Goal: Ask a question: Seek information or help from site administrators or community

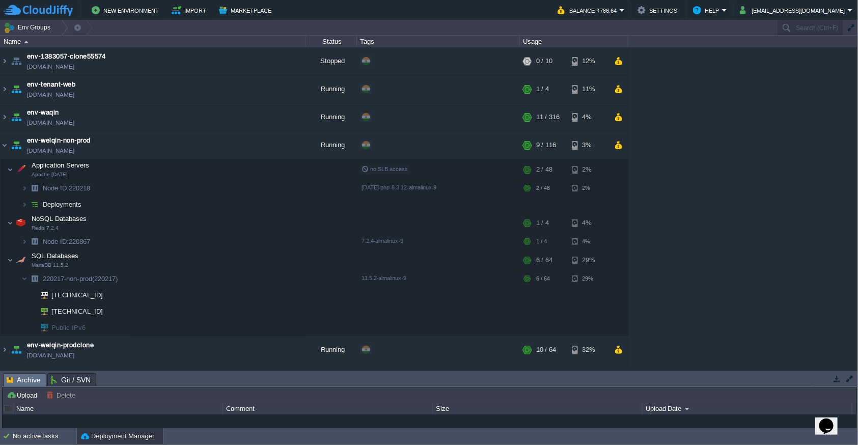
scroll to position [55, 0]
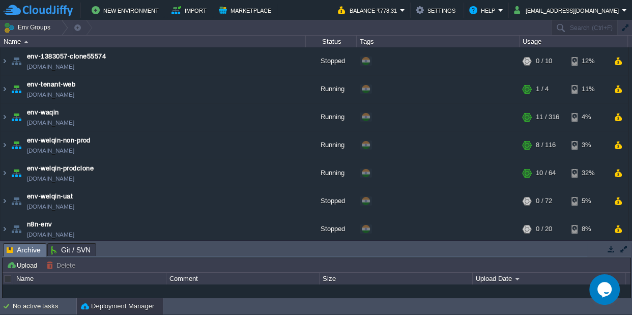
click at [604, 296] on icon "Chat widget" at bounding box center [605, 289] width 14 height 15
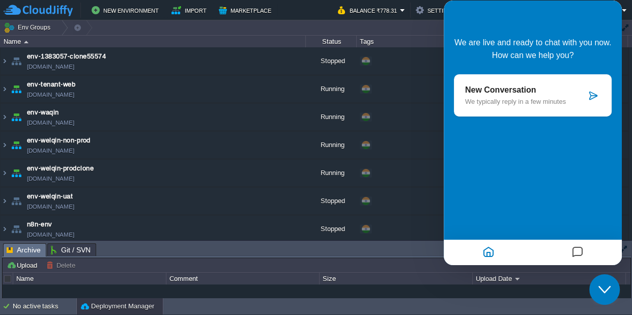
click at [543, 97] on div "New Conversation We typically reply in a few minutes" at bounding box center [525, 96] width 121 height 20
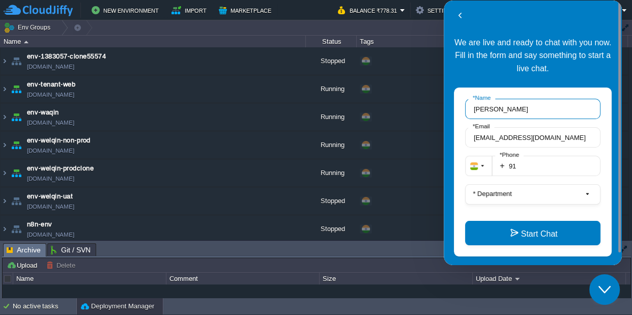
click at [514, 113] on input "Jittu" at bounding box center [532, 109] width 135 height 20
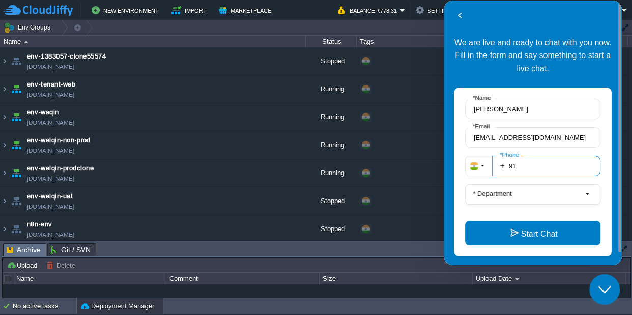
click at [546, 166] on input "91" at bounding box center [546, 166] width 108 height 20
type input "919720361880"
click at [538, 183] on fieldset "+ 919720361880 * Phone" at bounding box center [532, 170] width 135 height 29
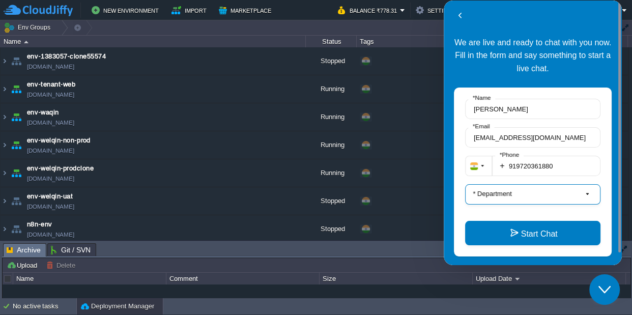
click at [530, 199] on button "* Department" at bounding box center [532, 194] width 135 height 20
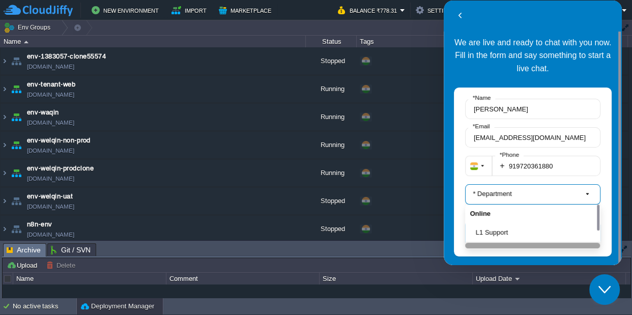
scroll to position [13, 0]
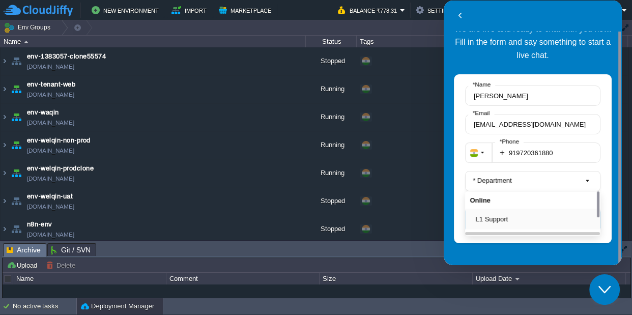
click at [500, 217] on button "L1 Support" at bounding box center [536, 219] width 120 height 11
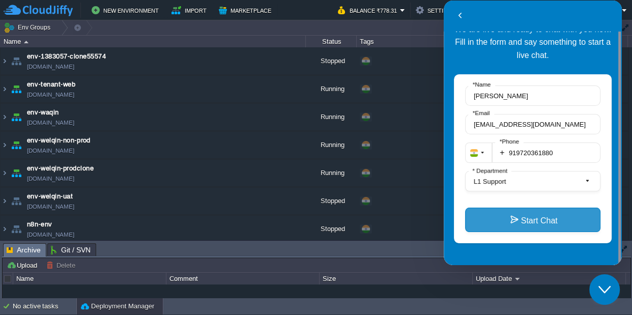
click at [521, 222] on button "Start Chat" at bounding box center [532, 220] width 135 height 24
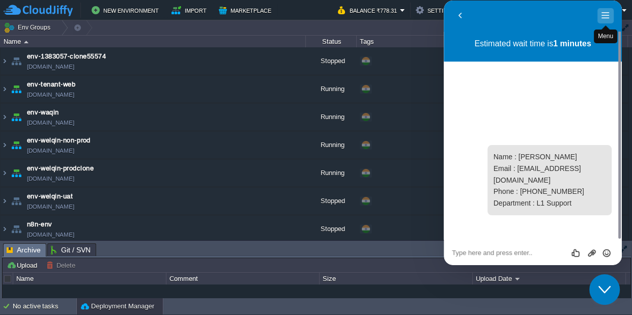
click at [604, 16] on button "Menu" at bounding box center [606, 15] width 16 height 15
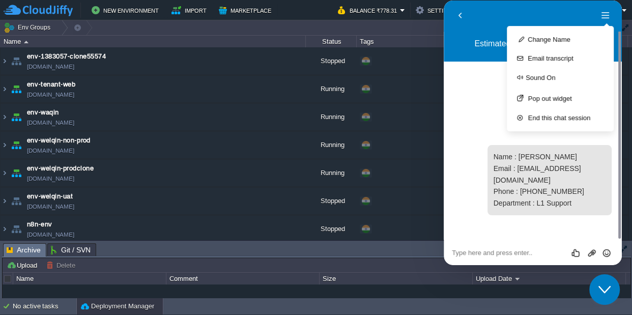
click at [413, 21] on td "Env Groups" at bounding box center [275, 27] width 550 height 15
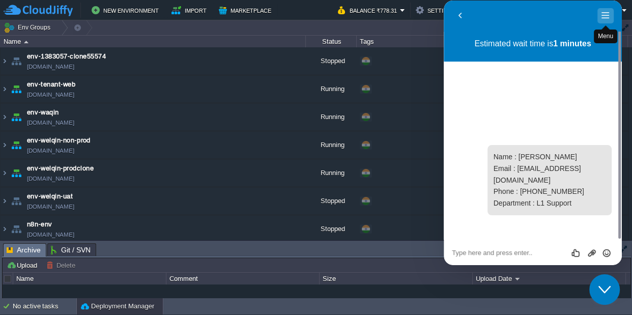
click at [608, 15] on button "Menu" at bounding box center [606, 15] width 16 height 15
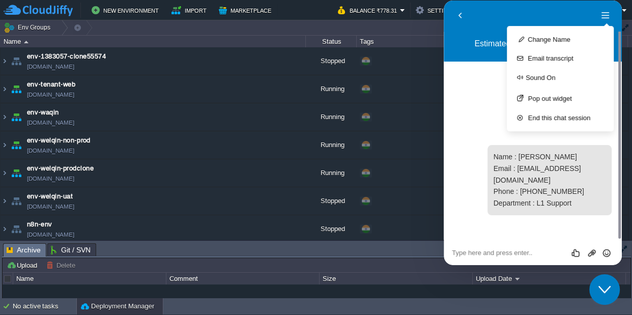
click at [405, 26] on td "Env Groups" at bounding box center [275, 27] width 550 height 15
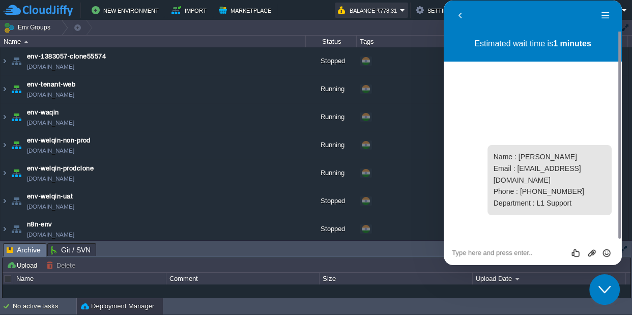
click at [400, 11] on button "Balance ₹778.31" at bounding box center [369, 10] width 62 height 12
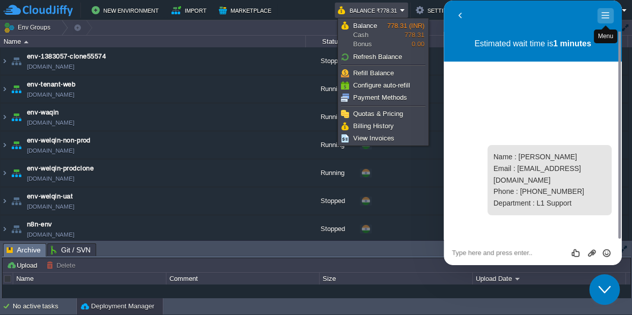
click at [605, 16] on button "Menu" at bounding box center [606, 15] width 16 height 15
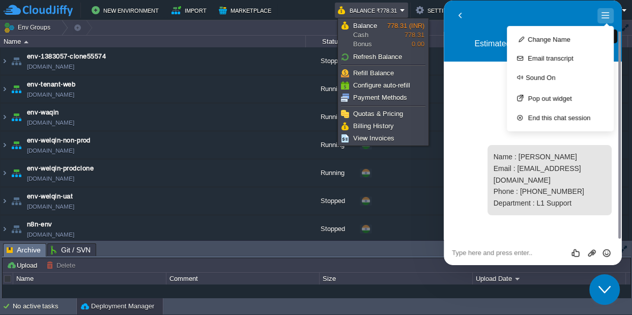
click at [602, 16] on button "Menu" at bounding box center [606, 15] width 16 height 15
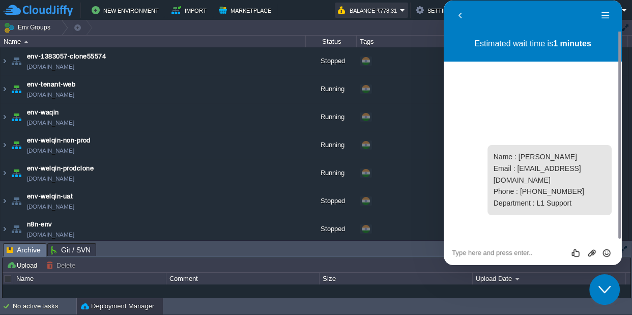
click at [400, 13] on button "Balance ₹778.31" at bounding box center [369, 10] width 62 height 12
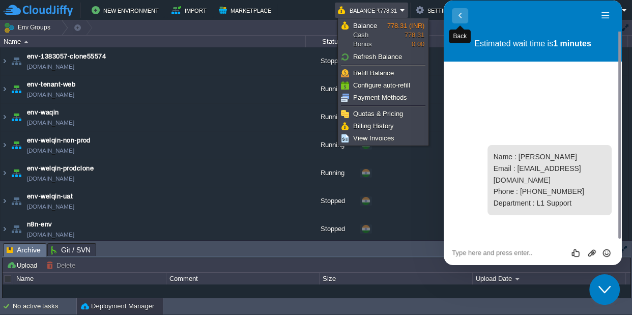
click at [458, 19] on button "Back" at bounding box center [460, 15] width 16 height 15
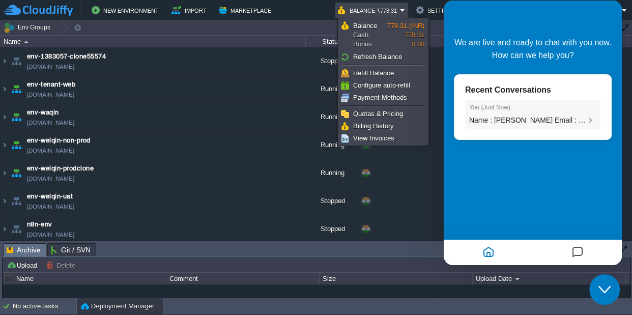
click at [540, 115] on div "You ( Just Now ) Name : Jittu Email : jittupant12@gmail.com Phone : 91972036188…" at bounding box center [532, 114] width 127 height 21
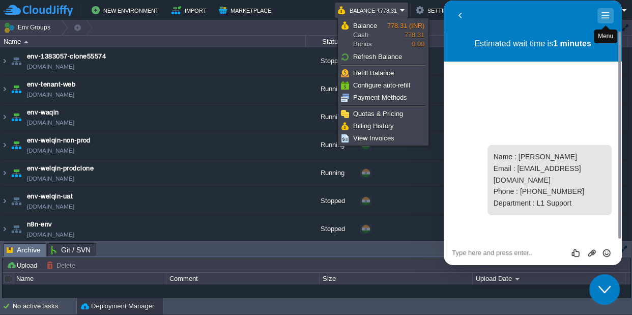
click at [601, 12] on button "Menu" at bounding box center [606, 15] width 16 height 15
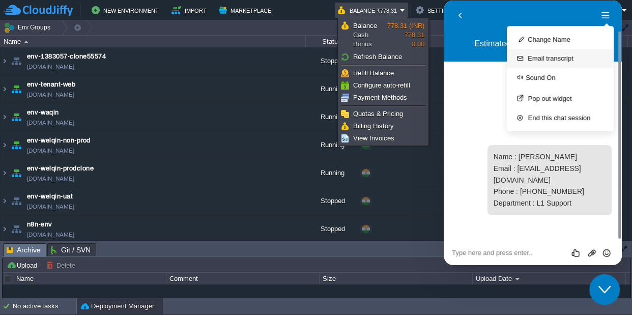
click at [557, 59] on button "Email transcript" at bounding box center [560, 58] width 107 height 19
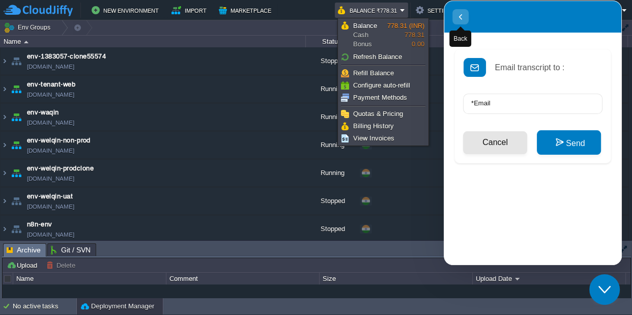
click at [459, 17] on icon "button" at bounding box center [460, 17] width 9 height 12
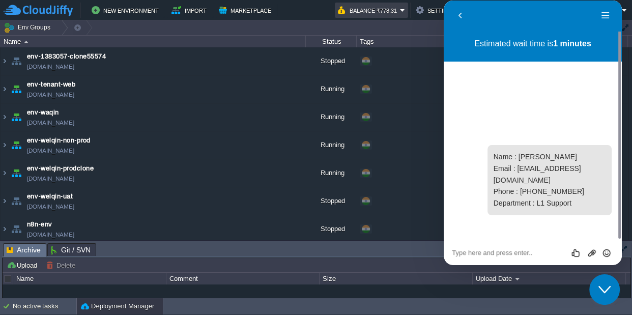
click at [405, 8] on em "Balance ₹778.31" at bounding box center [371, 10] width 67 height 12
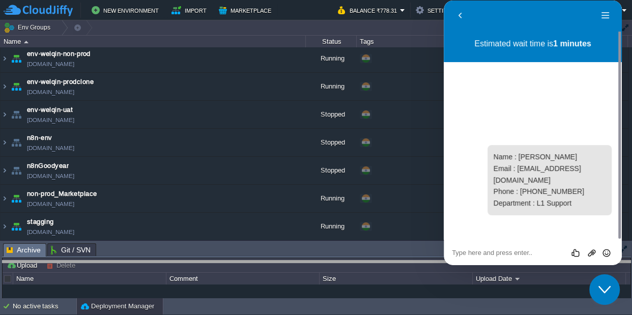
scroll to position [69, 0]
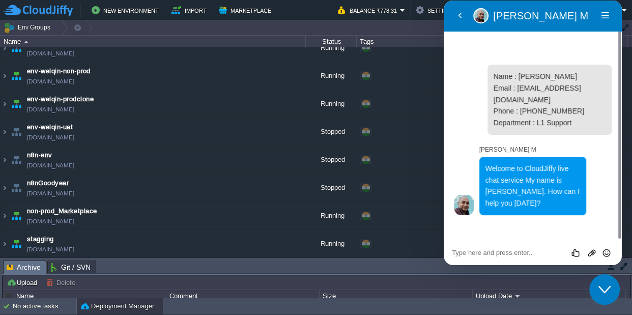
click at [508, 247] on div "Rate this chat Upload File Insert emoji" at bounding box center [533, 252] width 178 height 25
click at [508, 249] on textarea at bounding box center [533, 253] width 162 height 8
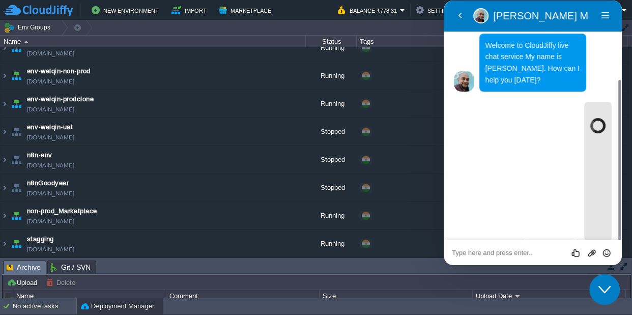
scroll to position [98, 0]
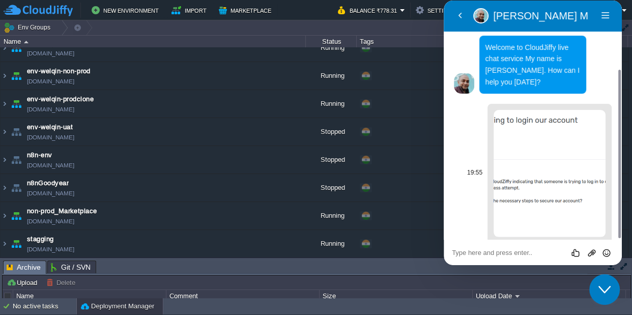
click at [560, 191] on img at bounding box center [550, 173] width 112 height 127
click at [497, 252] on textarea at bounding box center [533, 253] width 162 height 8
type textarea "can you please look into that?"
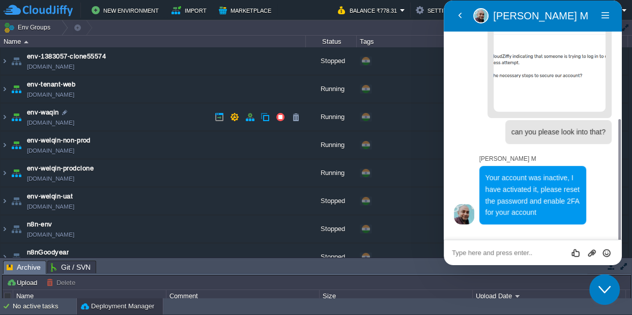
scroll to position [204, 0]
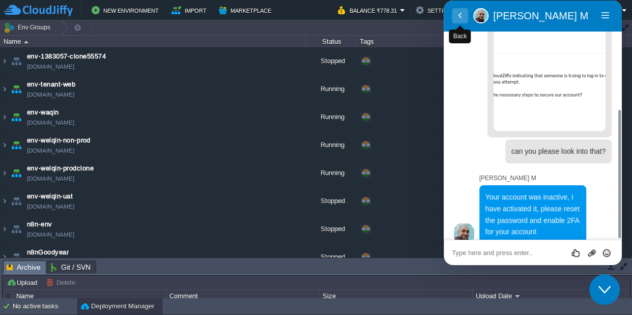
click at [460, 18] on button "Back" at bounding box center [460, 15] width 16 height 15
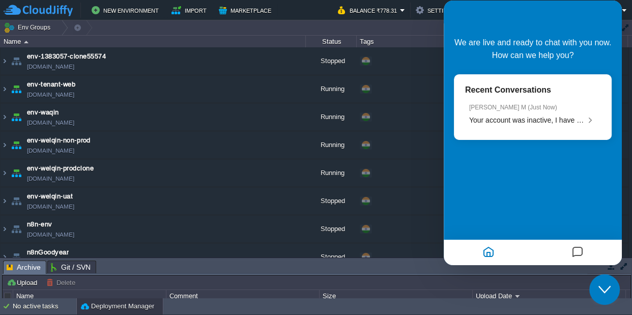
scroll to position [178, 0]
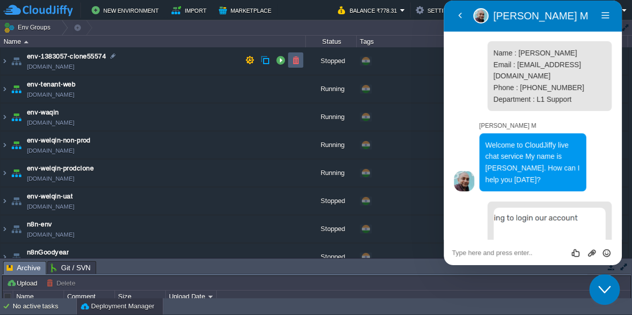
scroll to position [204, 0]
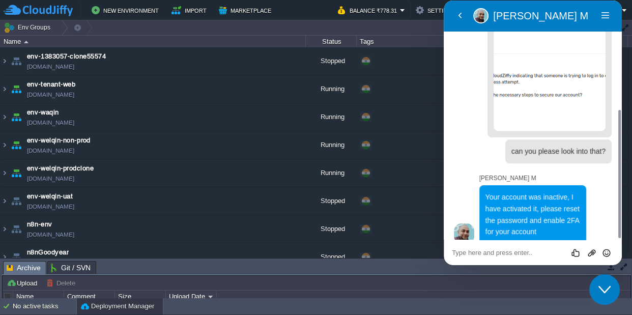
click at [378, 28] on td "Env Groups" at bounding box center [275, 27] width 550 height 15
click at [469, 248] on div "Rate this chat Upload File Insert emoji" at bounding box center [533, 252] width 162 height 9
click at [473, 257] on textarea at bounding box center [533, 253] width 162 height 8
paste textarea "i"
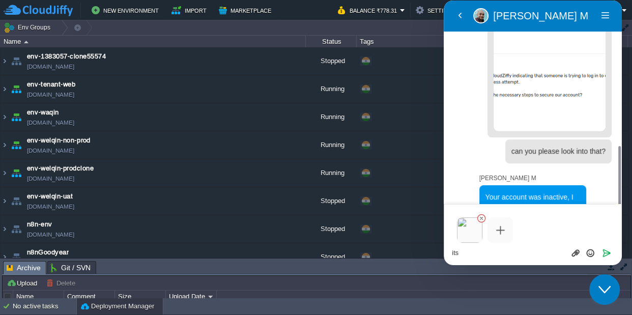
scroll to position [239, 0]
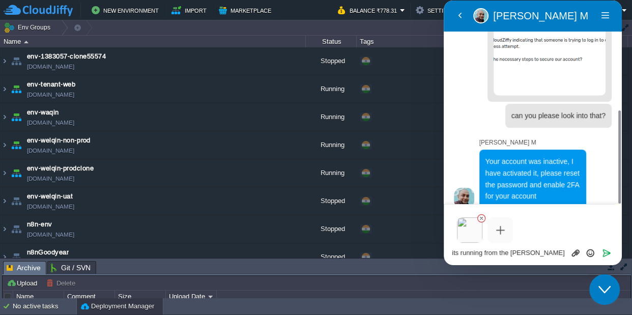
type textarea "its running from the moring"
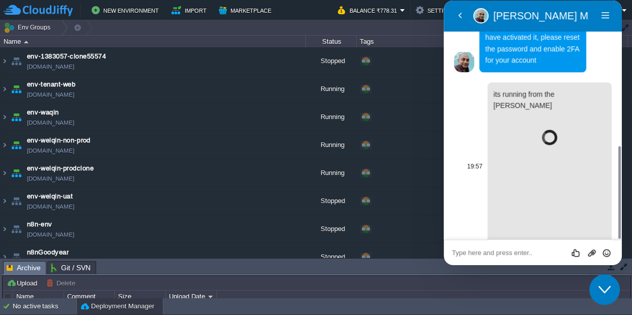
scroll to position [373, 0]
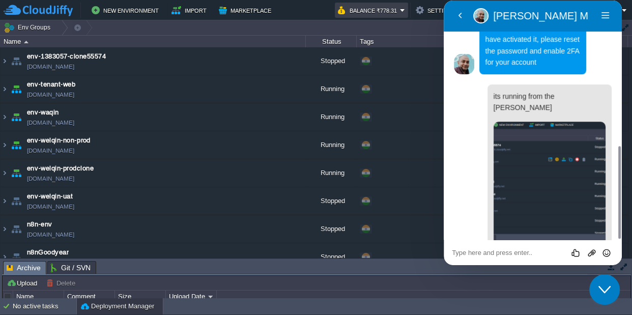
click at [391, 16] on td "Balance ₹778.31" at bounding box center [371, 10] width 73 height 15
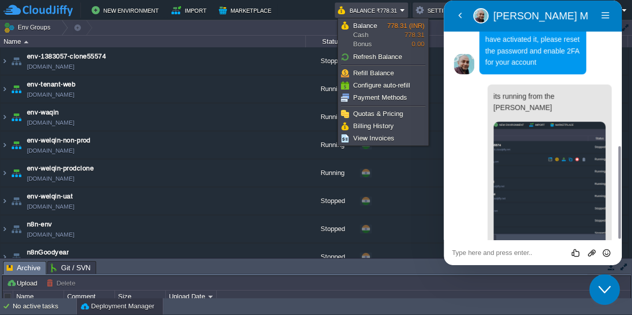
click at [439, 8] on button "Settings" at bounding box center [437, 10] width 43 height 12
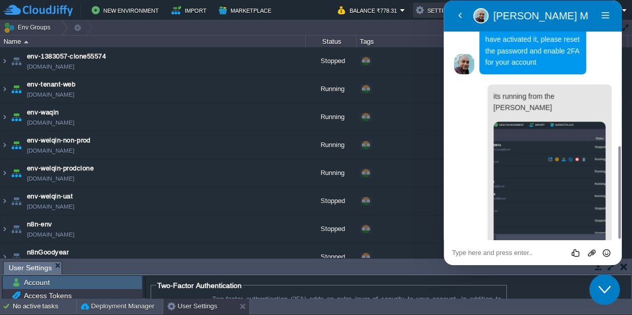
drag, startPoint x: 439, startPoint y: 8, endPoint x: 12, endPoint y: 7, distance: 427.5
click at [439, 8] on button "Settings" at bounding box center [437, 10] width 43 height 12
click at [607, 17] on button "Menu" at bounding box center [606, 15] width 16 height 15
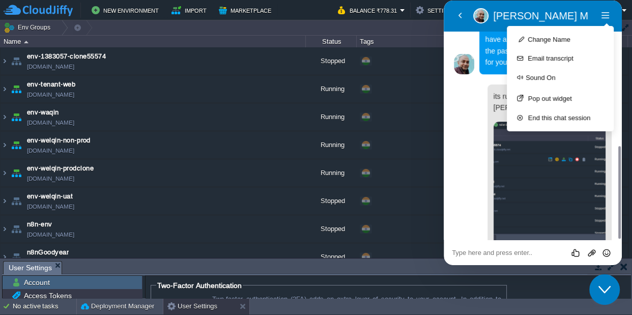
click at [455, 7] on div "Back Amol M Amol M Menu Change Name Email transcript Sound On Pop out widget En…" at bounding box center [533, 16] width 178 height 32
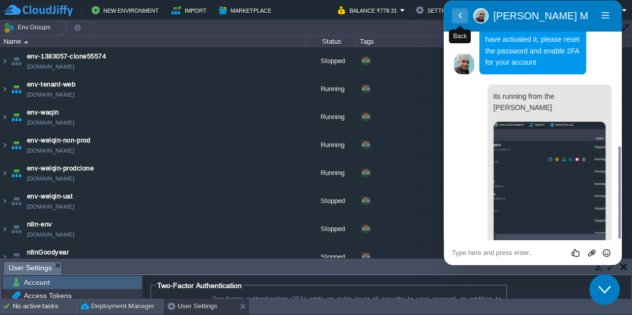
click at [463, 21] on span "primary" at bounding box center [460, 25] width 8 height 8
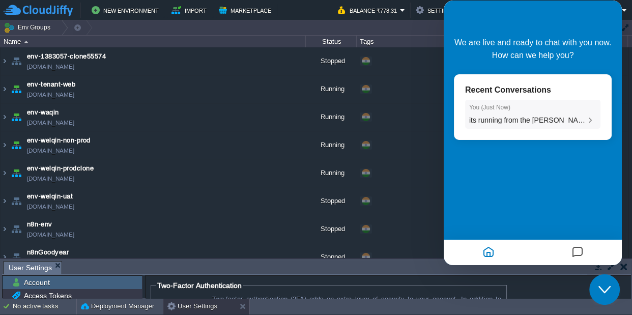
click at [503, 121] on span "its running from the moring" at bounding box center [530, 120] width 122 height 8
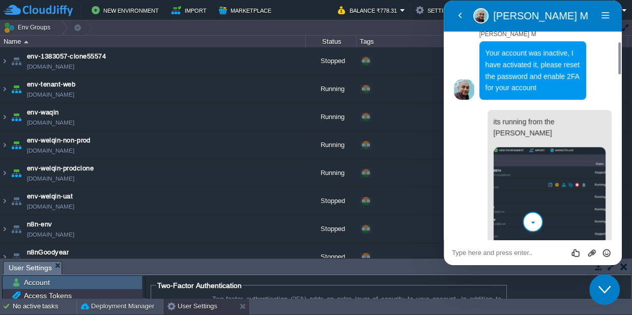
click at [402, 27] on td "Env Groups" at bounding box center [275, 27] width 550 height 15
click at [612, 286] on div "Close Chat This icon closes the chat window." at bounding box center [604, 289] width 31 height 12
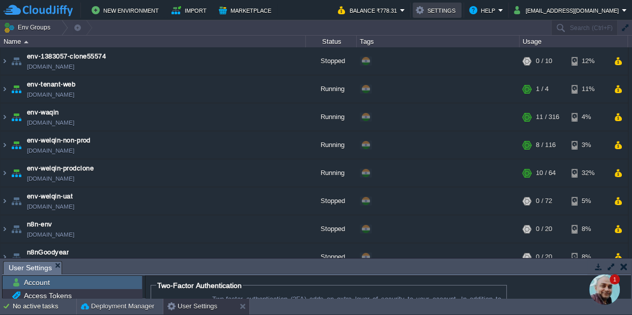
click at [459, 9] on button "Settings" at bounding box center [437, 10] width 43 height 12
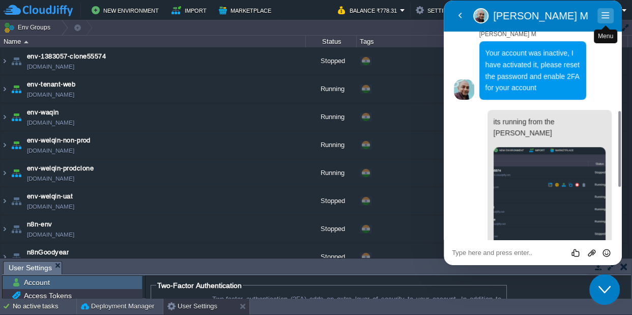
click at [603, 15] on button "Menu" at bounding box center [606, 15] width 16 height 15
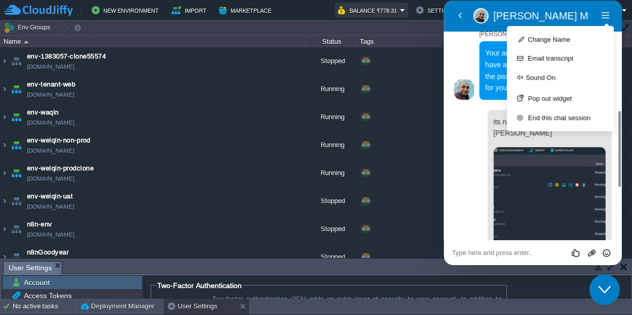
click at [400, 16] on button "Balance ₹778.31" at bounding box center [369, 10] width 62 height 12
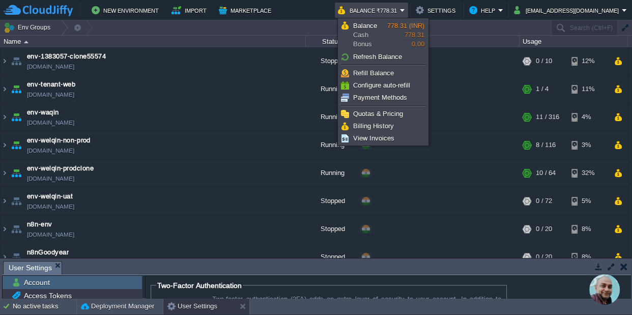
click at [606, 288] on img "Chat widget" at bounding box center [604, 289] width 31 height 31
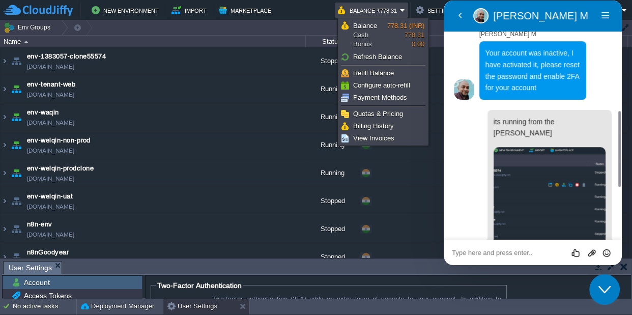
click at [513, 253] on textarea at bounding box center [533, 253] width 162 height 8
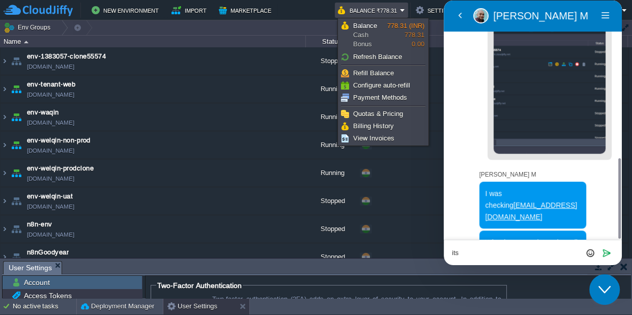
paste textarea "[EMAIL_ADDRESS][DOMAIN_NAME]"
type textarea "its shashiraja@gmail.com"
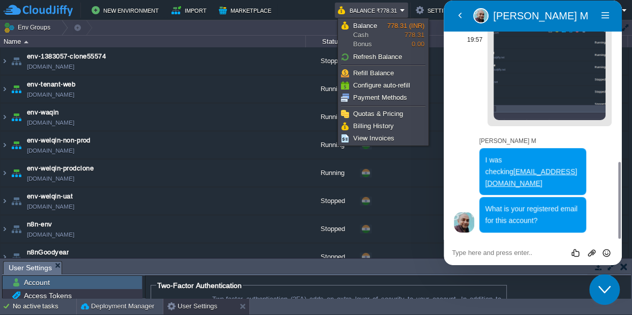
click at [528, 65] on img at bounding box center [550, 56] width 112 height 127
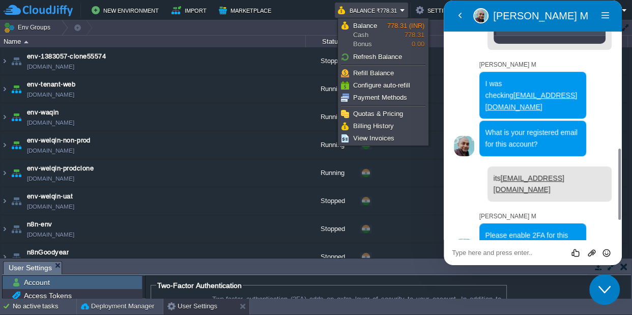
scroll to position [559, 0]
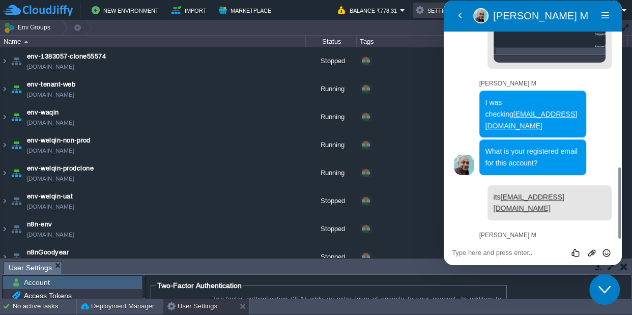
click at [434, 10] on td "Settings" at bounding box center [437, 10] width 49 height 15
click at [440, 12] on button "Settings" at bounding box center [437, 10] width 43 height 12
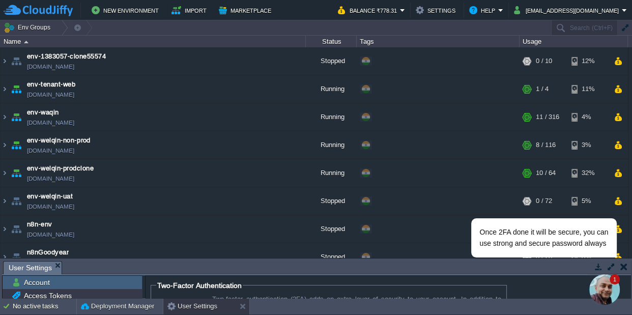
click at [604, 291] on img "Chat widget" at bounding box center [604, 289] width 31 height 31
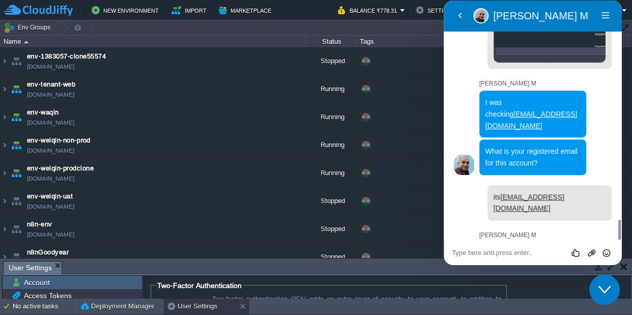
scroll to position [608, 0]
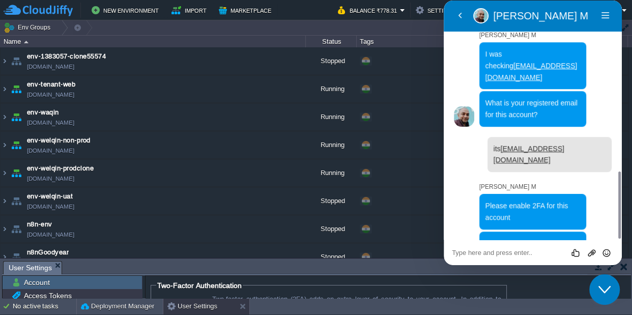
click at [513, 257] on textarea at bounding box center [533, 253] width 162 height 8
type textarea "done"
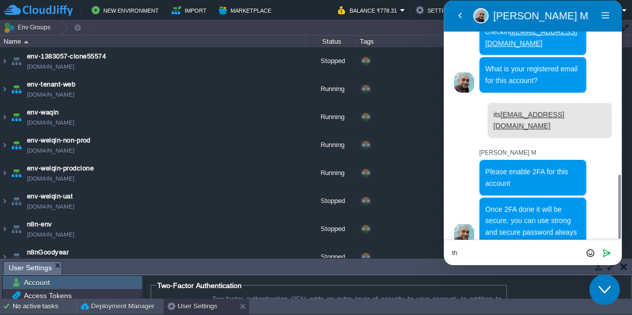
type textarea "t"
type textarea "thankx"
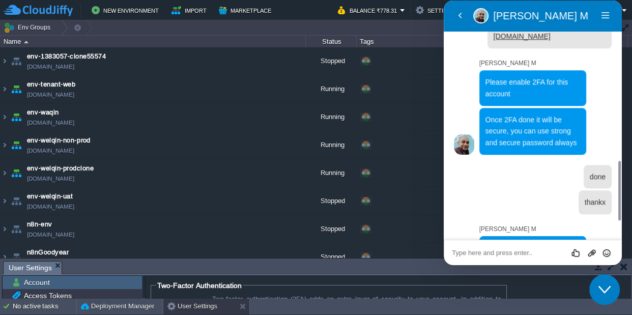
scroll to position [713, 0]
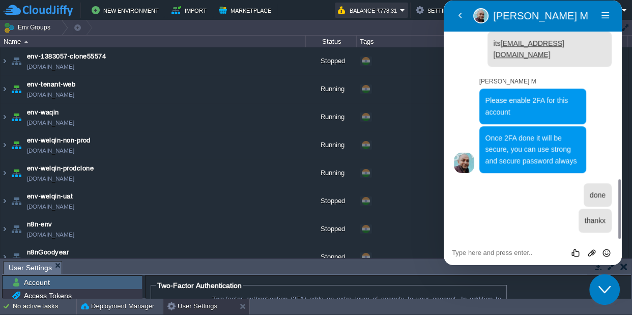
click at [400, 10] on button "Balance ₹778.31" at bounding box center [369, 10] width 62 height 12
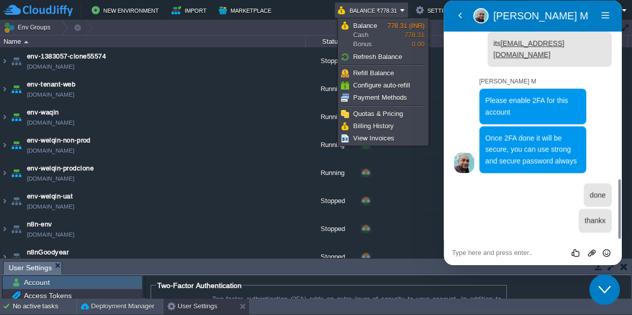
click at [481, 249] on textarea at bounding box center [533, 253] width 162 height 8
type textarea "how to"
click at [383, 127] on span "Billing History" at bounding box center [373, 126] width 41 height 8
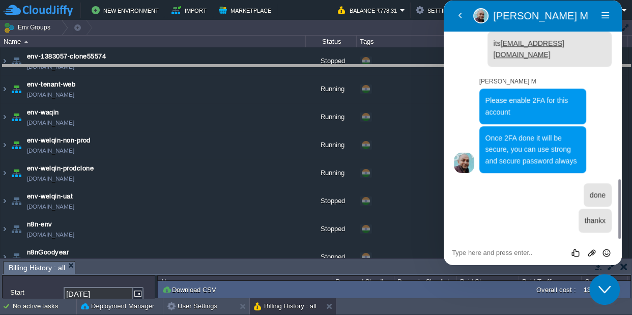
drag, startPoint x: 393, startPoint y: 263, endPoint x: 406, endPoint y: 66, distance: 196.9
click at [406, 66] on body "New Environment Import Marketplace Bonus ₹0.00 Upgrade Account Balance ₹778.31 …" at bounding box center [316, 157] width 632 height 315
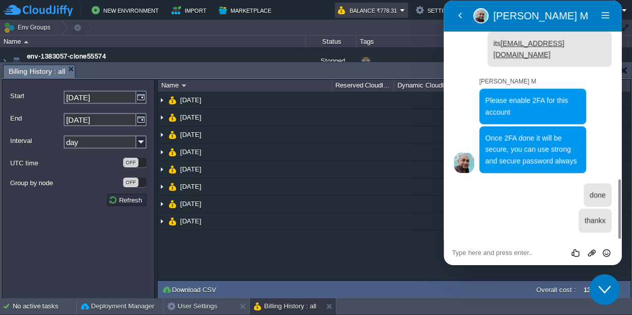
click at [394, 13] on button "Balance ₹778.31" at bounding box center [369, 10] width 62 height 12
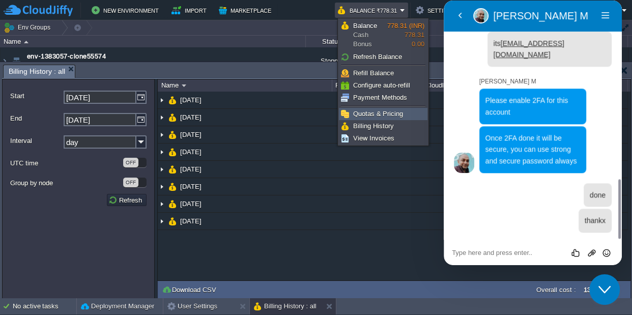
click at [383, 111] on span "Quotas & Pricing" at bounding box center [378, 114] width 50 height 8
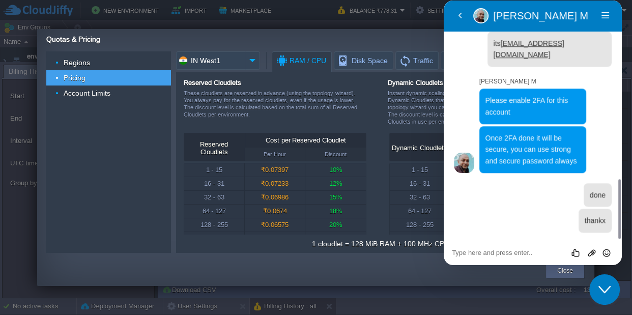
click at [601, 289] on icon "Chat widget" at bounding box center [605, 289] width 12 height 7
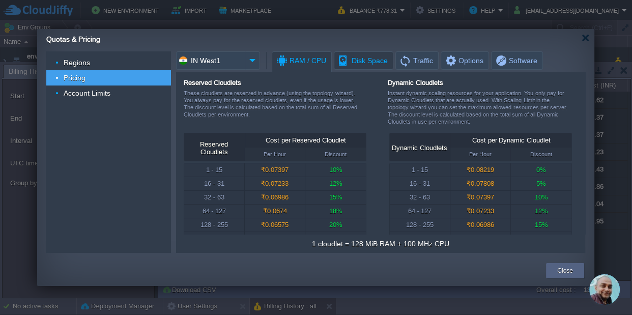
click at [366, 62] on span "Disk Space" at bounding box center [362, 60] width 50 height 17
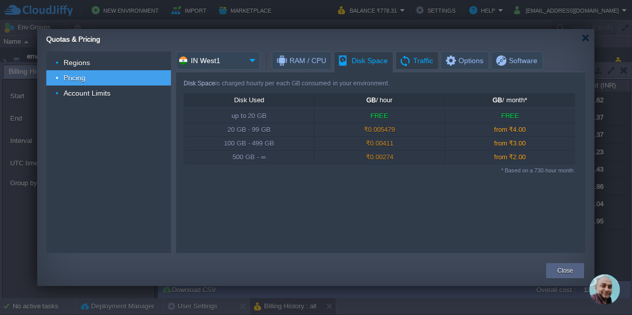
click at [430, 65] on span "Traffic" at bounding box center [416, 60] width 34 height 17
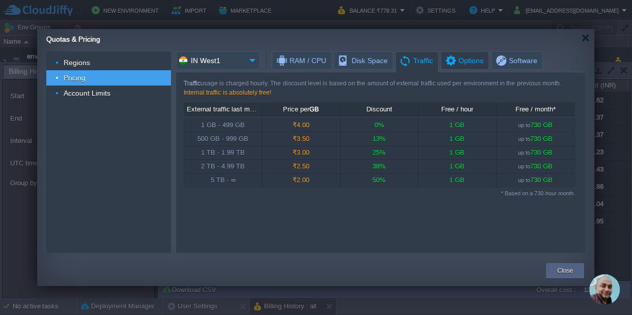
click at [460, 66] on span "Options" at bounding box center [463, 60] width 39 height 17
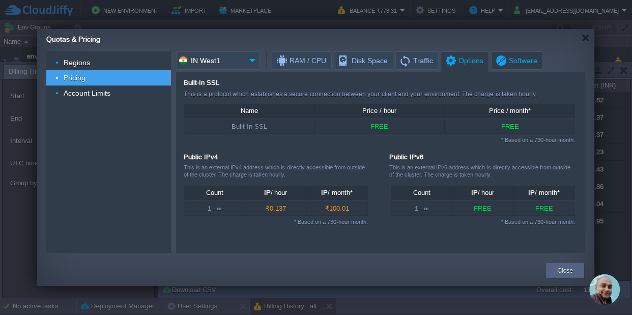
click at [507, 65] on span "Software" at bounding box center [516, 60] width 43 height 17
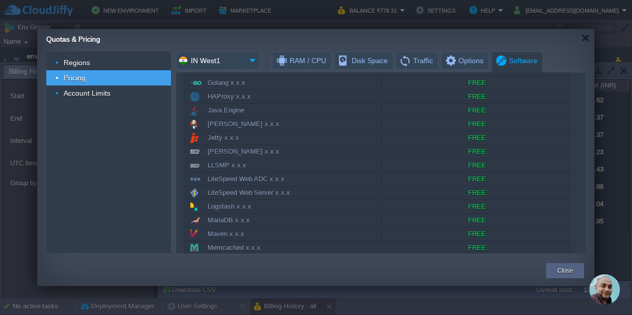
scroll to position [0, 0]
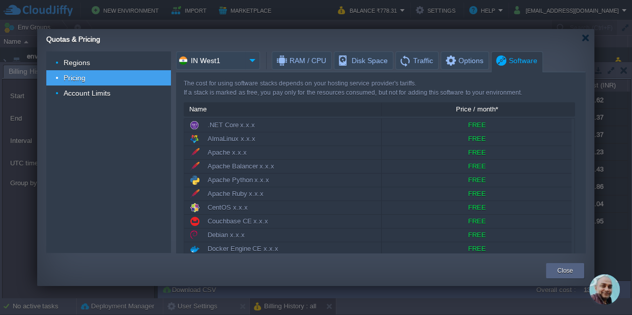
click at [216, 68] on input "IN West1" at bounding box center [210, 60] width 69 height 18
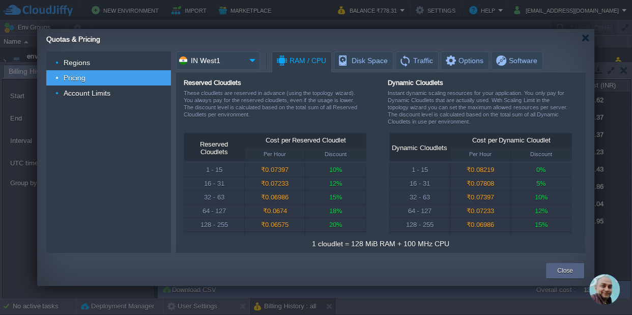
click at [313, 66] on span "RAM / CPU" at bounding box center [300, 61] width 51 height 18
click at [366, 67] on span "Disk Space" at bounding box center [362, 60] width 50 height 17
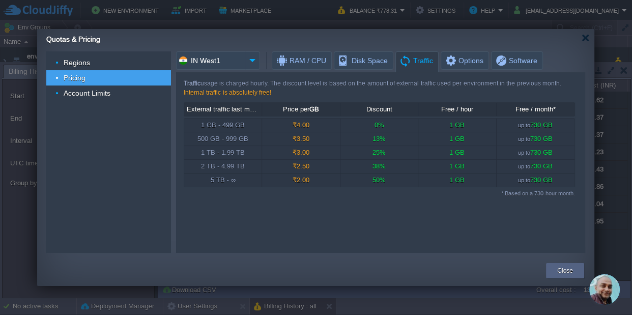
click at [400, 65] on span "Traffic" at bounding box center [416, 61] width 34 height 18
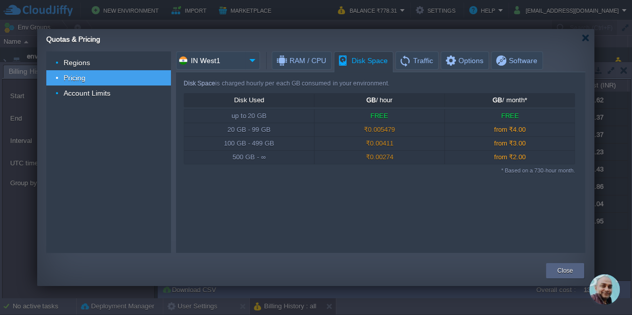
click at [364, 64] on span "Disk Space" at bounding box center [362, 61] width 50 height 18
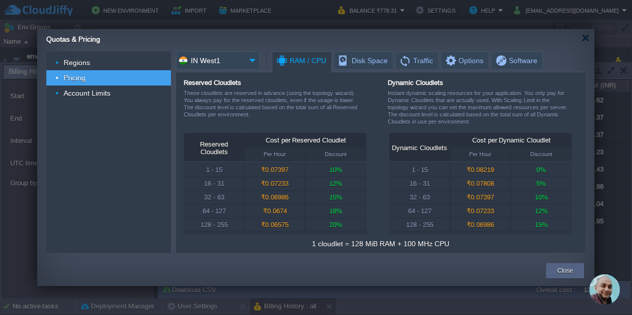
click at [330, 63] on em "RAM / CPU" at bounding box center [303, 61] width 56 height 18
click at [501, 63] on span "Software" at bounding box center [516, 60] width 43 height 17
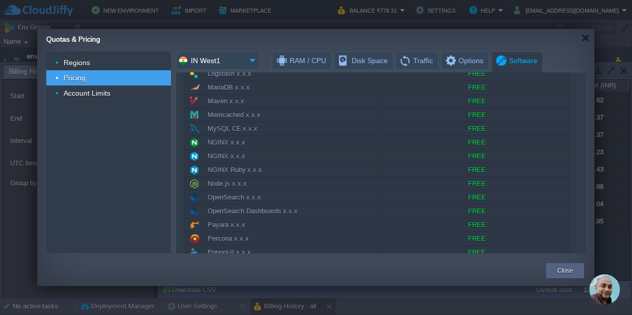
scroll to position [499, 0]
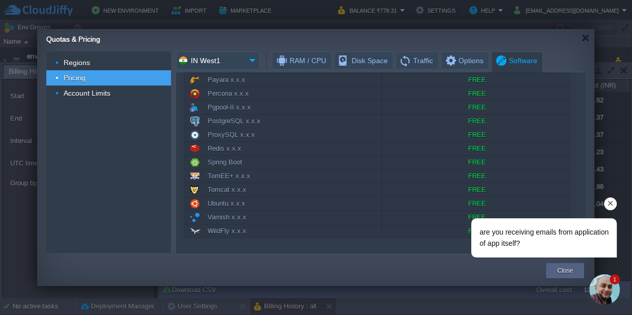
click at [580, 244] on div "are you receiving emails from application of app itself?" at bounding box center [543, 237] width 129 height 23
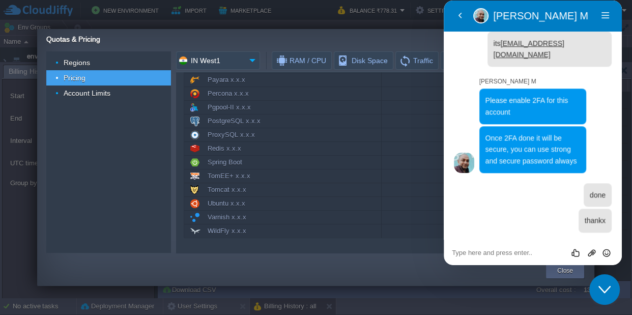
scroll to position [751, 0]
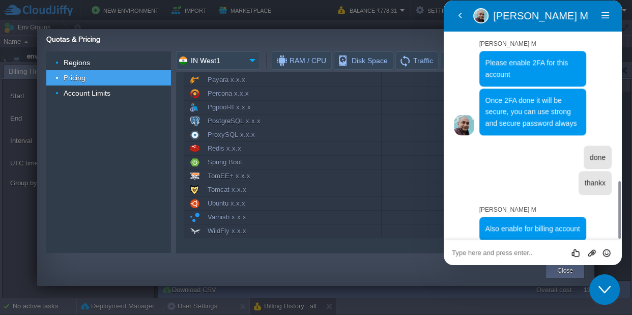
click at [501, 252] on textarea at bounding box center [533, 253] width 162 height 8
type textarea "yes"
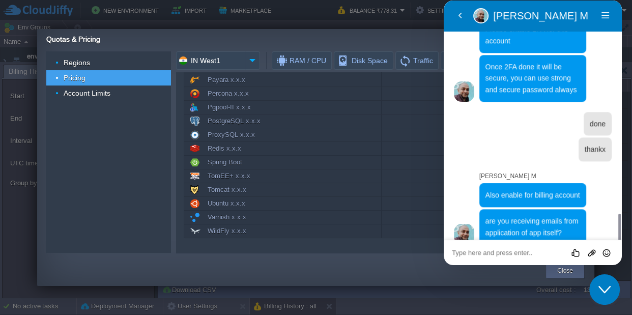
scroll to position [813, 0]
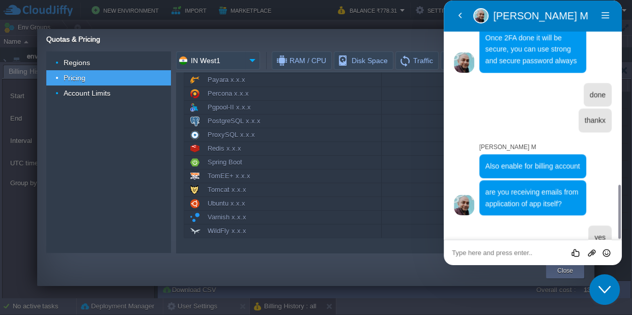
click at [603, 291] on icon "Chat widget" at bounding box center [605, 289] width 12 height 7
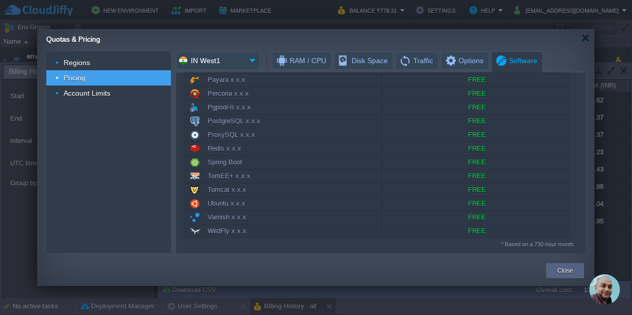
click at [578, 38] on div "Quotas & Pricing" at bounding box center [320, 38] width 548 height 18
click at [590, 37] on div "Quotas & Pricing" at bounding box center [320, 38] width 548 height 18
click at [586, 37] on div at bounding box center [586, 38] width 8 height 8
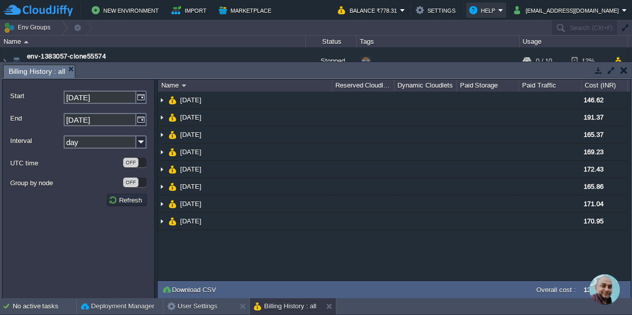
click at [498, 5] on button "Help" at bounding box center [483, 10] width 29 height 12
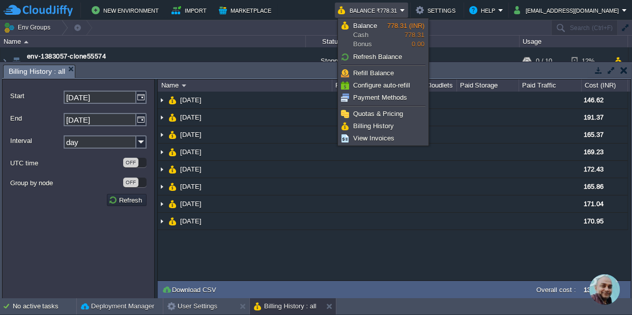
click at [400, 11] on button "Balance ₹778.31" at bounding box center [369, 10] width 62 height 12
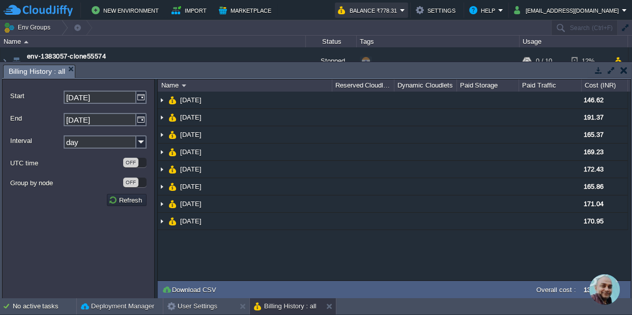
click at [400, 11] on button "Balance ₹778.31" at bounding box center [369, 10] width 62 height 12
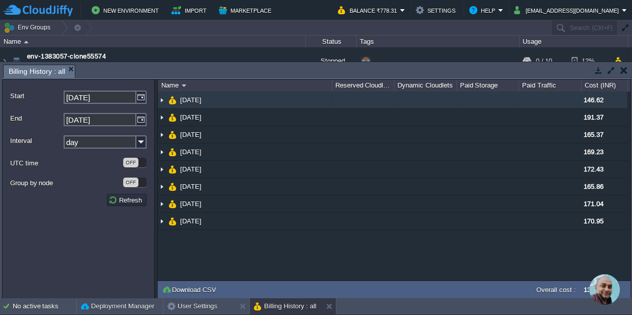
click at [162, 102] on img at bounding box center [162, 100] width 8 height 17
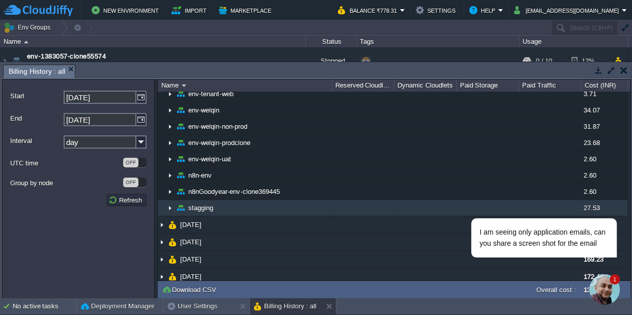
scroll to position [115, 0]
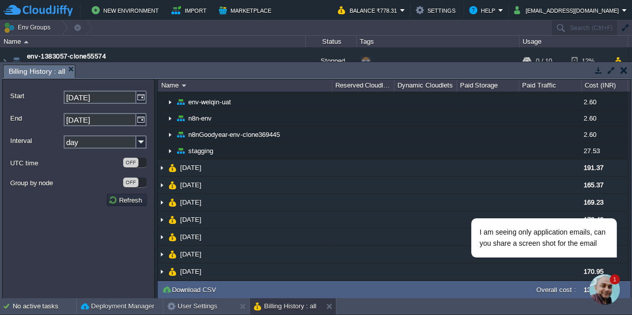
click at [607, 289] on img "Chat widget" at bounding box center [604, 289] width 31 height 31
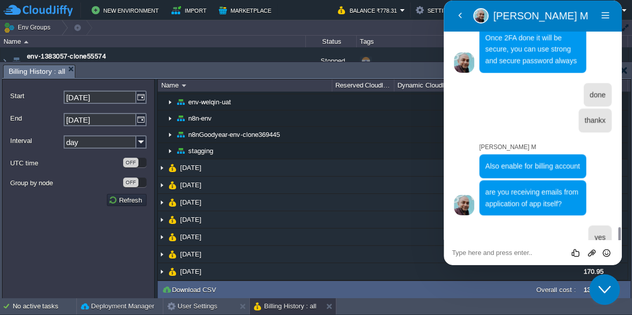
scroll to position [854, 0]
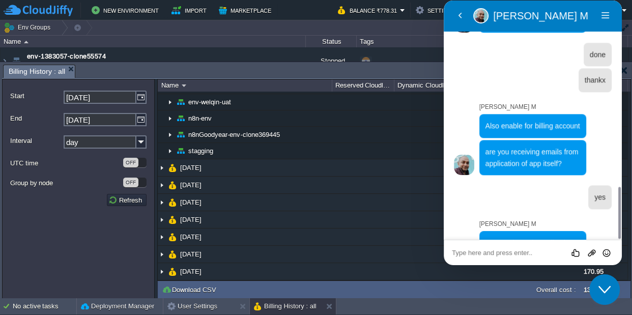
click at [517, 256] on textarea at bounding box center [533, 253] width 162 height 8
type textarea "just a sec"
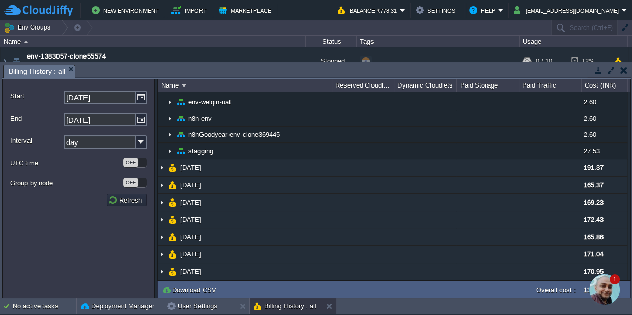
scroll to position [0, 0]
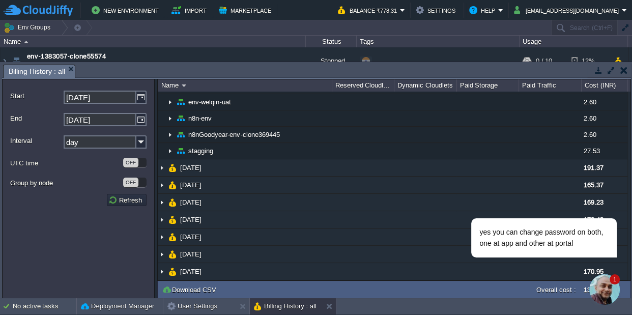
click at [607, 289] on img "Chat widget" at bounding box center [604, 289] width 31 height 31
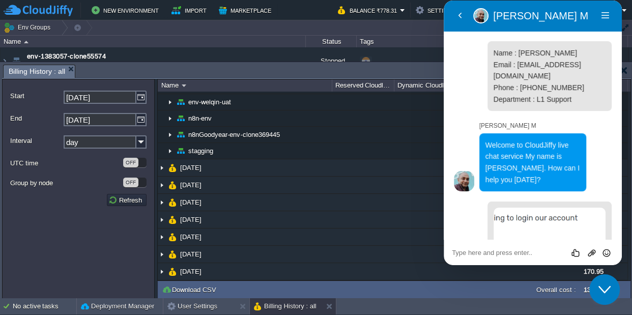
scroll to position [1479, 0]
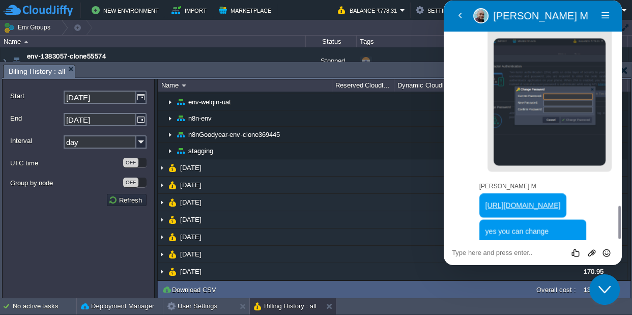
click at [515, 252] on textarea at bounding box center [533, 253] width 162 height 8
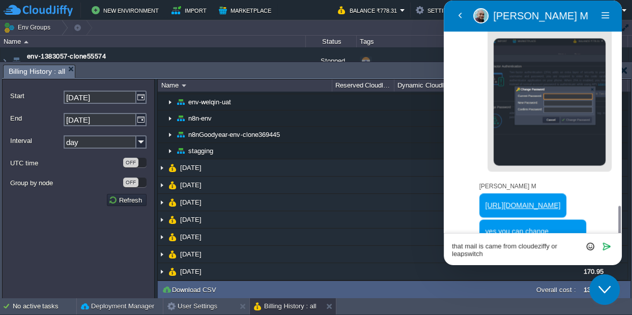
type textarea "that mail is came from cloudeziffy or leapswitch?"
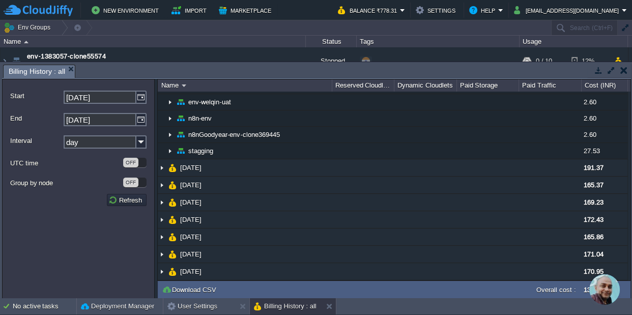
click at [607, 292] on img "Chat widget" at bounding box center [604, 289] width 31 height 31
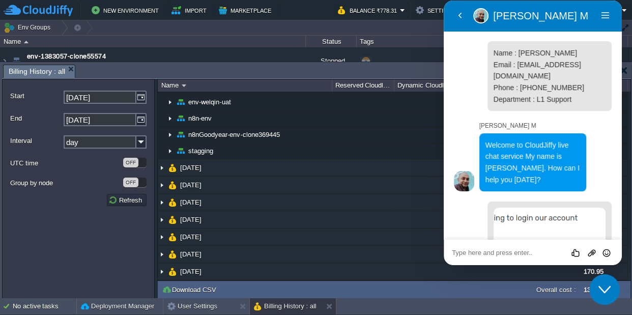
click at [518, 250] on textarea at bounding box center [533, 253] width 162 height 8
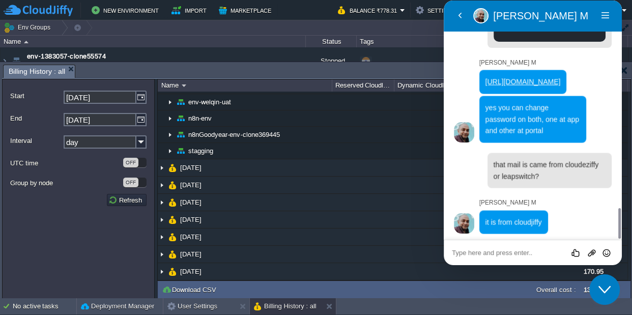
click at [518, 250] on textarea at bounding box center [533, 253] width 162 height 8
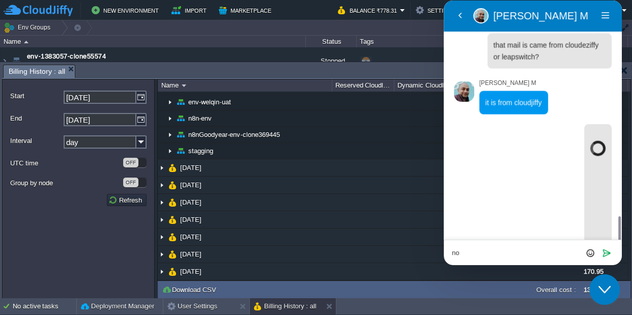
scroll to position [1720, 0]
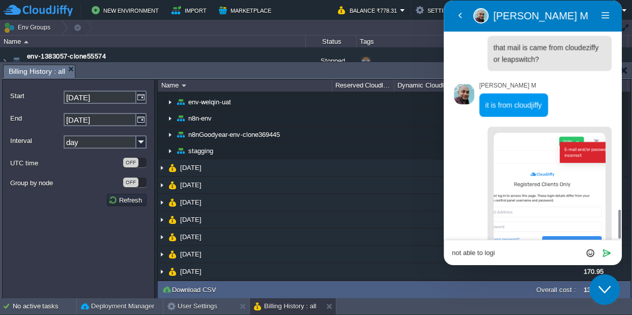
type textarea "not able to login"
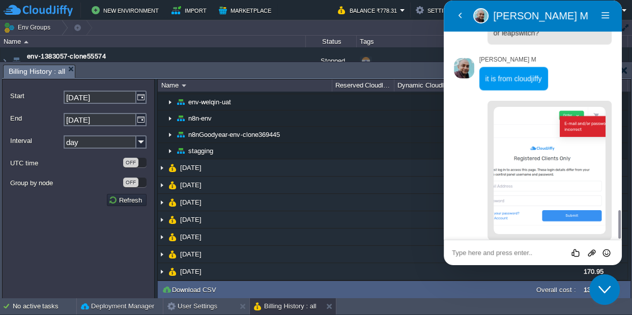
click at [494, 246] on div "Rate this chat Upload File Insert emoji" at bounding box center [533, 252] width 178 height 25
click at [493, 251] on textarea at bounding box center [533, 253] width 162 height 8
click at [522, 250] on textarea "can you share" at bounding box center [533, 253] width 162 height 8
type textarea "can you share your number?"
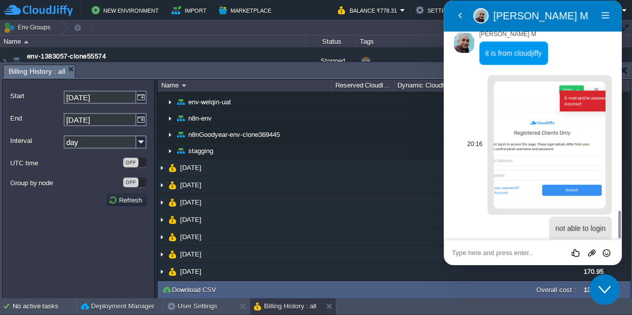
click at [510, 121] on img at bounding box center [550, 144] width 112 height 127
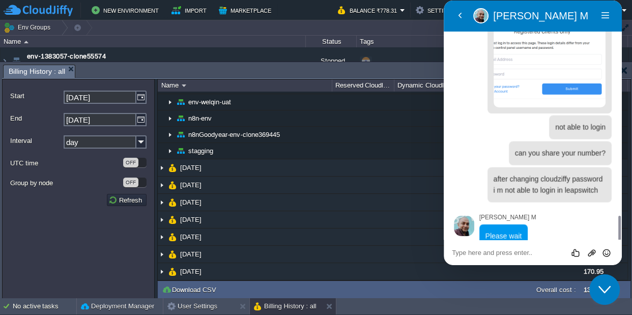
scroll to position [1854, 0]
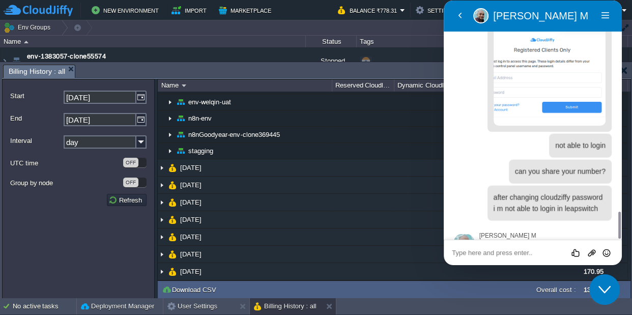
click at [530, 256] on textarea at bounding box center [533, 253] width 162 height 8
click at [541, 254] on textarea "can we connect over call?" at bounding box center [533, 253] width 162 height 8
type textarea "can we connect over call?"
click at [605, 250] on icon "Send" at bounding box center [606, 252] width 9 height 9
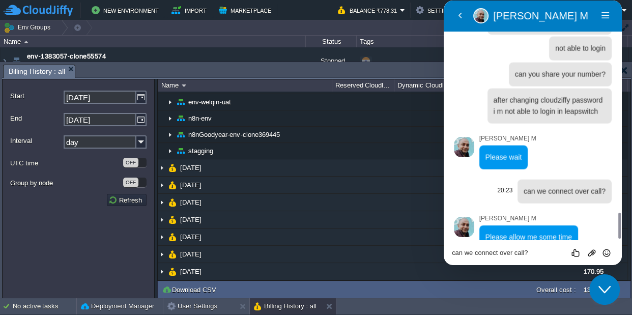
scroll to position [1934, 0]
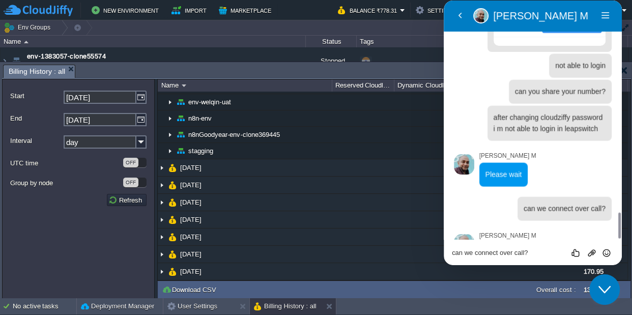
click at [505, 251] on textarea "can we connect over call?" at bounding box center [533, 253] width 162 height 8
type textarea "please ping me in whats app 9720361880"
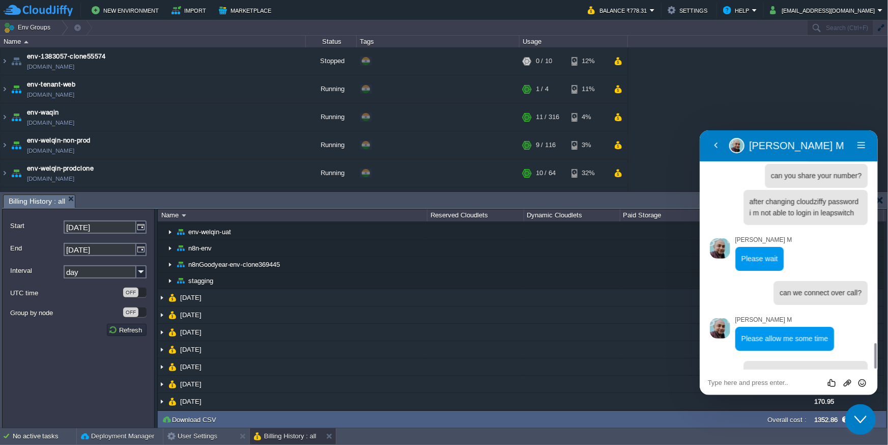
scroll to position [111, 0]
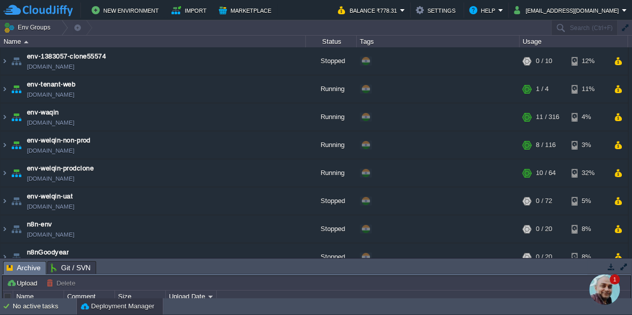
click at [605, 297] on img "Chat widget" at bounding box center [604, 289] width 31 height 31
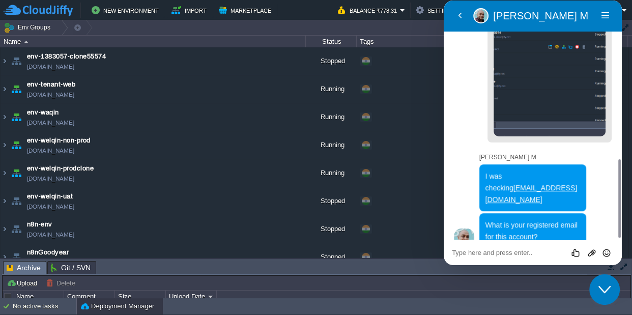
scroll to position [468, 0]
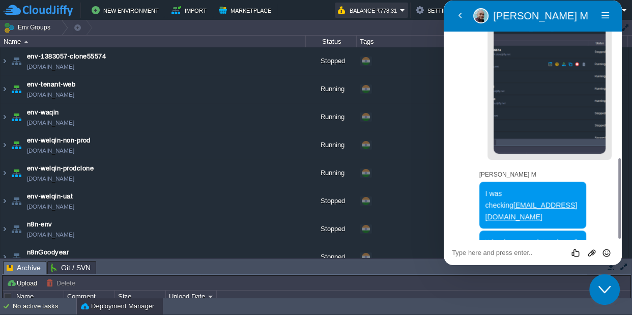
click at [400, 7] on button "Balance ₹778.31" at bounding box center [369, 10] width 62 height 12
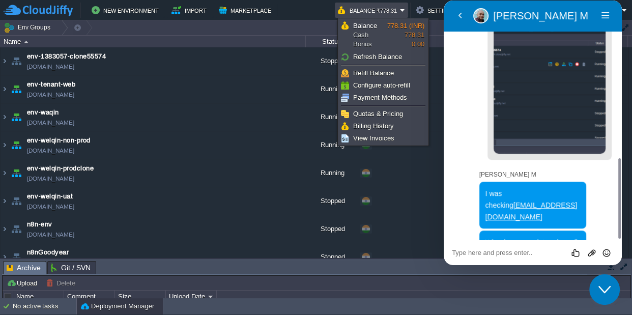
click at [447, 17] on div "Back Amol M Amol M Menu" at bounding box center [533, 16] width 178 height 32
click at [461, 17] on button "Back" at bounding box center [460, 15] width 16 height 15
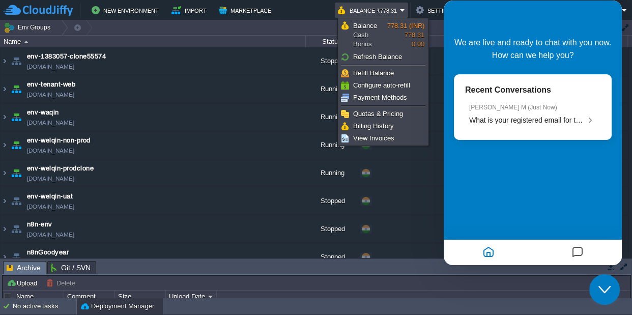
click at [289, 9] on td "New Environment Import Marketplace" at bounding box center [165, 10] width 323 height 15
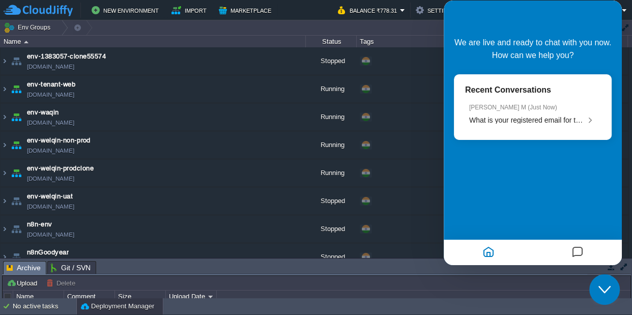
click at [607, 287] on icon "Close Chat This icon closes the chat window." at bounding box center [605, 289] width 12 height 12
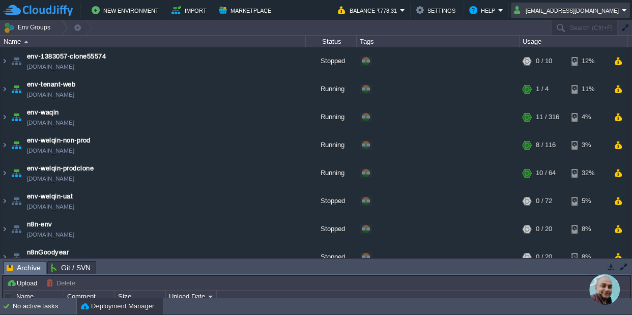
click at [597, 13] on button "[EMAIL_ADDRESS][DOMAIN_NAME]" at bounding box center [568, 10] width 108 height 12
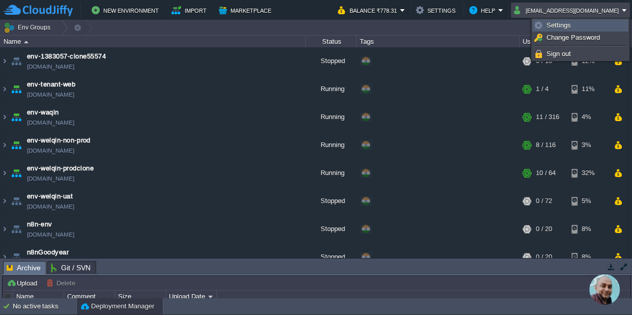
click at [582, 28] on link "Settings" at bounding box center [580, 25] width 95 height 11
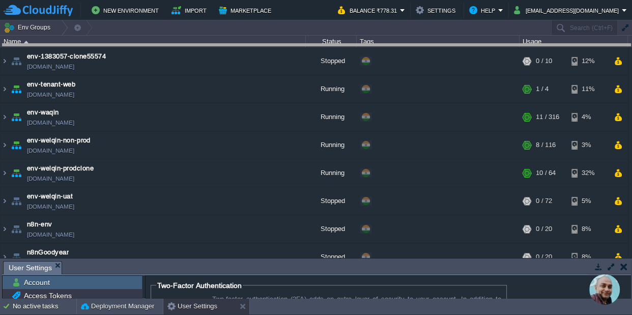
drag, startPoint x: 405, startPoint y: 269, endPoint x: 424, endPoint y: 51, distance: 218.7
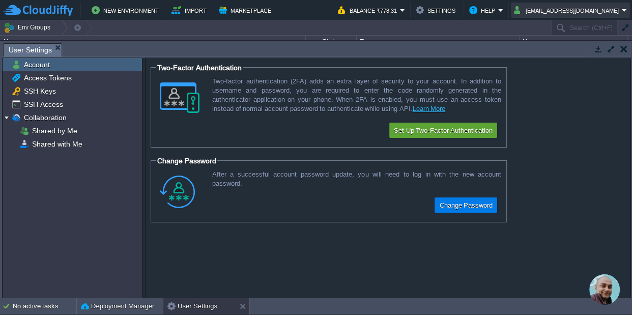
click at [582, 13] on button "[EMAIL_ADDRESS][DOMAIN_NAME]" at bounding box center [568, 10] width 108 height 12
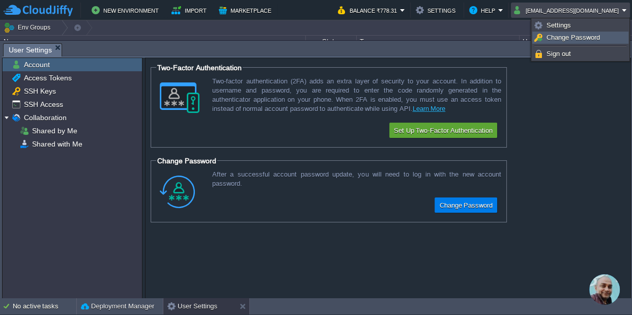
click at [574, 37] on span "Change Password" at bounding box center [573, 38] width 53 height 8
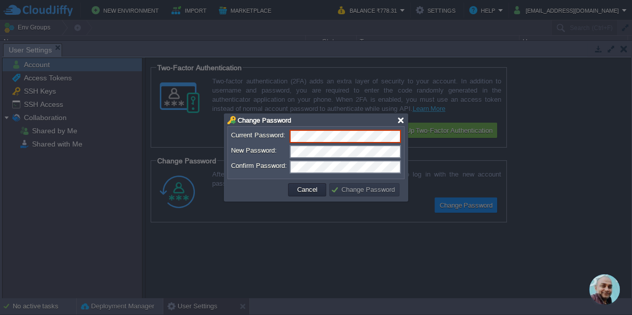
click at [401, 121] on div at bounding box center [401, 121] width 8 height 8
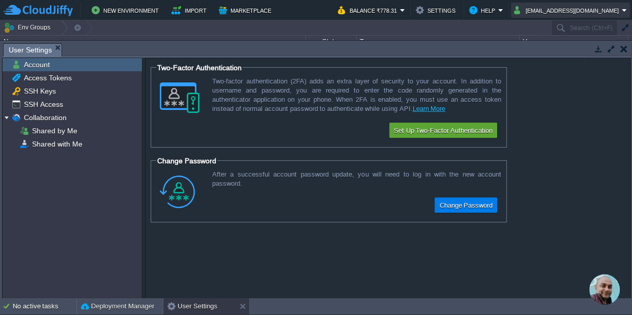
click at [574, 13] on button "[EMAIL_ADDRESS][DOMAIN_NAME]" at bounding box center [568, 10] width 108 height 12
drag, startPoint x: 543, startPoint y: 11, endPoint x: 589, endPoint y: 10, distance: 46.3
click at [589, 10] on button "[EMAIL_ADDRESS][DOMAIN_NAME]" at bounding box center [568, 10] width 108 height 12
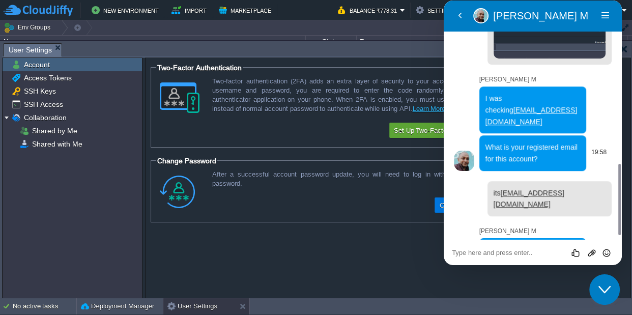
scroll to position [559, 0]
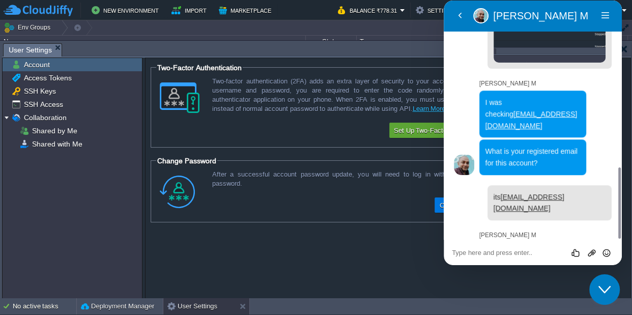
click at [609, 292] on icon "Close Chat This icon closes the chat window." at bounding box center [605, 289] width 12 height 12
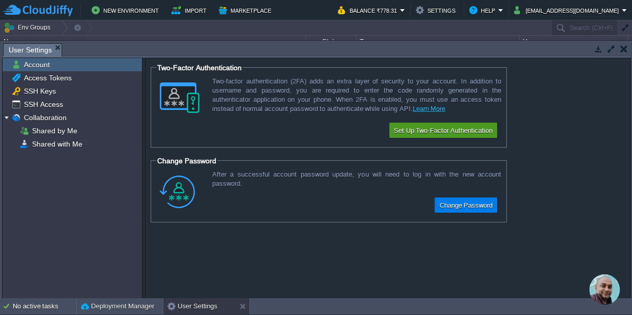
click at [416, 131] on button "Set Up Two-Factor Authentication" at bounding box center [443, 130] width 105 height 12
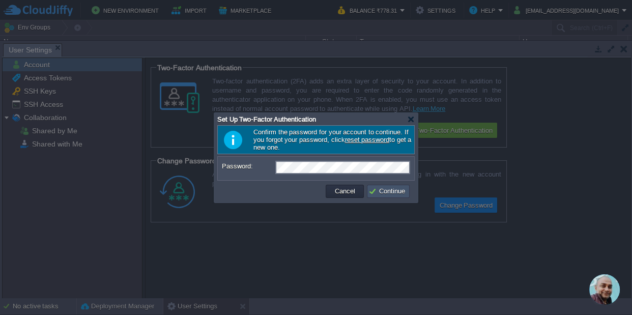
click at [379, 190] on button "Continue" at bounding box center [388, 191] width 40 height 9
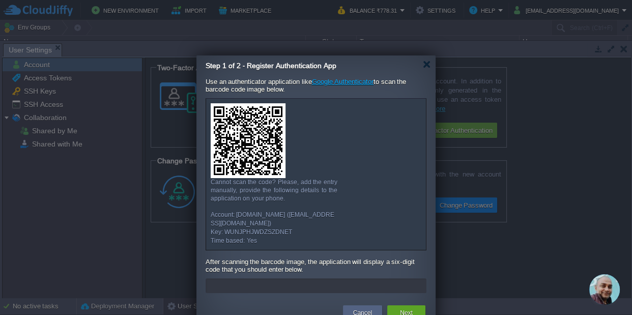
click at [271, 278] on input "text" at bounding box center [316, 285] width 221 height 15
type input "770914"
click at [404, 304] on td "Next" at bounding box center [406, 313] width 43 height 18
click at [407, 308] on button "Next" at bounding box center [406, 313] width 13 height 10
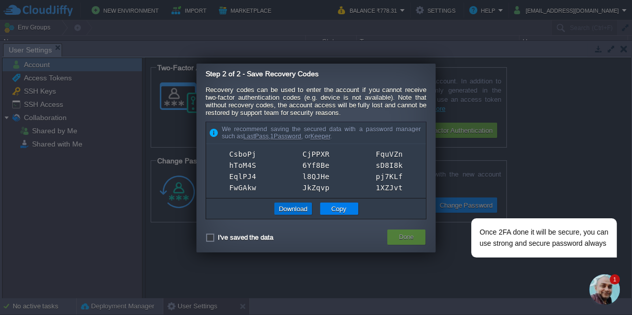
click at [299, 208] on button "Download" at bounding box center [293, 208] width 35 height 9
checkbox input "true"
click at [345, 207] on button "Copy" at bounding box center [338, 208] width 21 height 9
click at [410, 236] on button "Done" at bounding box center [406, 237] width 15 height 10
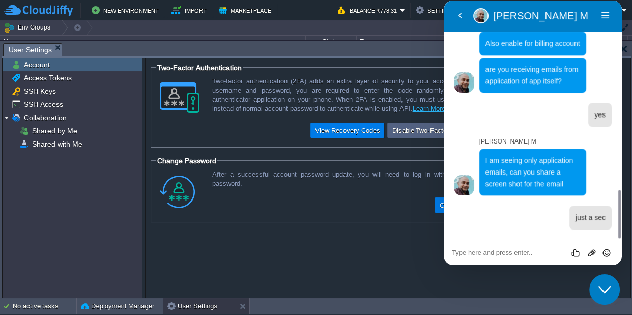
scroll to position [933, 0]
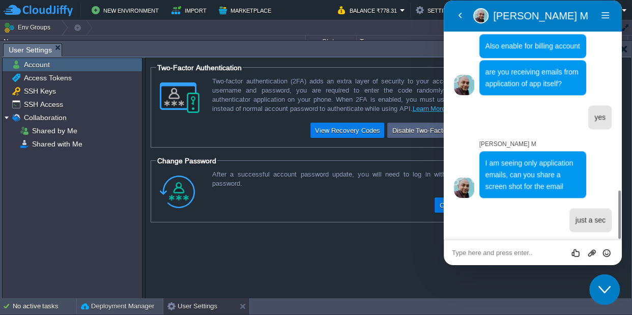
click at [506, 256] on textarea at bounding box center [533, 253] width 162 height 8
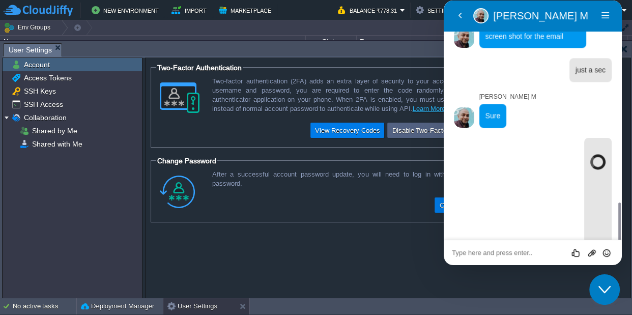
scroll to position [1083, 0]
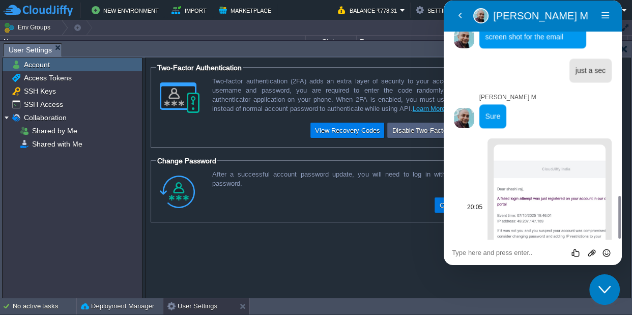
click at [539, 177] on img at bounding box center [550, 208] width 112 height 127
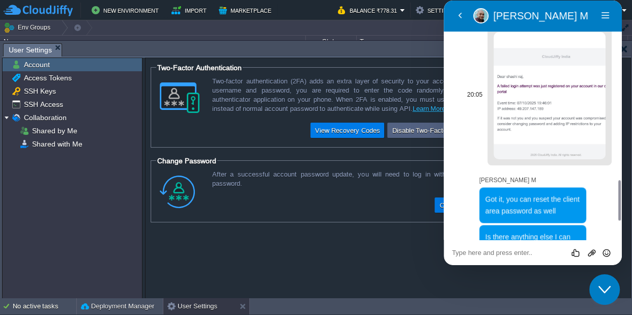
scroll to position [1177, 0]
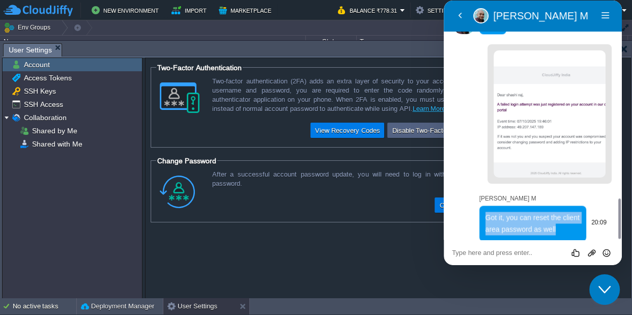
drag, startPoint x: 561, startPoint y: 184, endPoint x: 478, endPoint y: 170, distance: 84.1
click at [478, 206] on div "Got it, you can reset the client area password as well 20:09" at bounding box center [542, 223] width 137 height 35
copy span "Got it, you can reset the client area password as well"
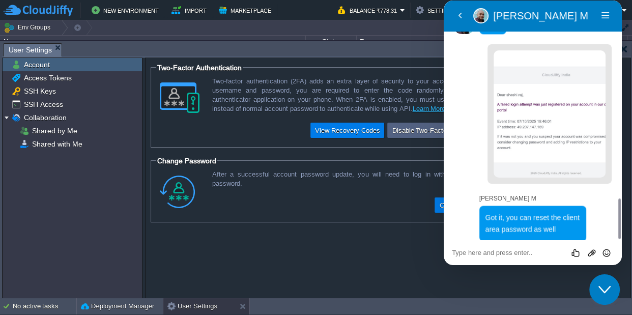
click at [502, 245] on div "Rate this chat Upload File Insert emoji" at bounding box center [533, 252] width 178 height 25
click at [495, 248] on div "Rate this chat Upload File Insert emoji" at bounding box center [533, 252] width 162 height 9
click at [497, 254] on textarea at bounding box center [533, 253] width 162 height 8
click at [513, 250] on textarea at bounding box center [533, 253] width 162 height 8
type textarea "from where?"
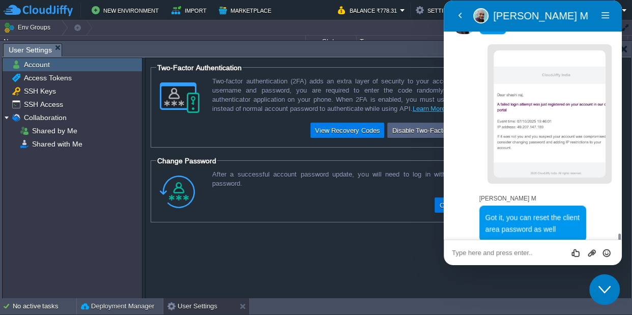
scroll to position [1211, 0]
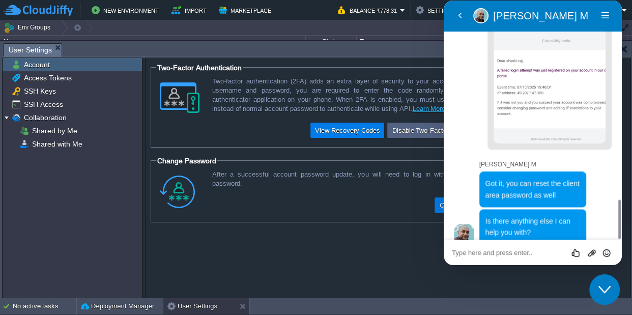
click at [410, 33] on td "Env Groups" at bounding box center [275, 27] width 550 height 15
click at [606, 280] on button "Close Chat This icon closes the chat window." at bounding box center [604, 289] width 31 height 31
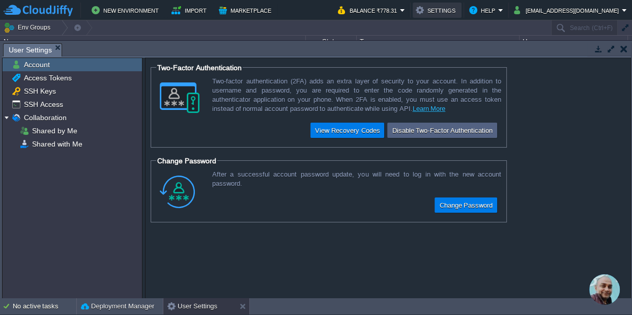
click at [459, 9] on button "Settings" at bounding box center [437, 10] width 43 height 12
click at [458, 208] on button "Change Password" at bounding box center [466, 205] width 60 height 12
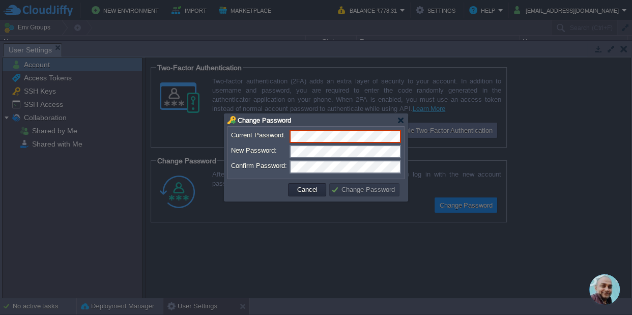
click at [607, 292] on img "Chat widget" at bounding box center [604, 289] width 31 height 31
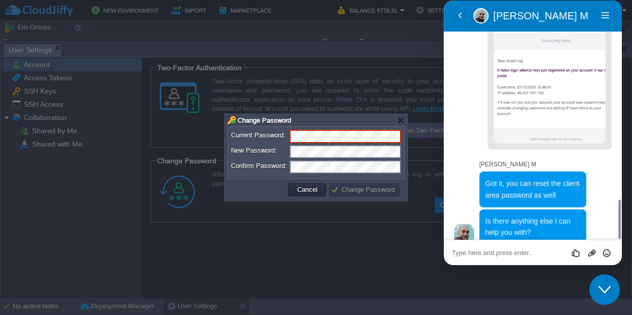
click at [543, 250] on textarea at bounding box center [533, 253] width 162 height 8
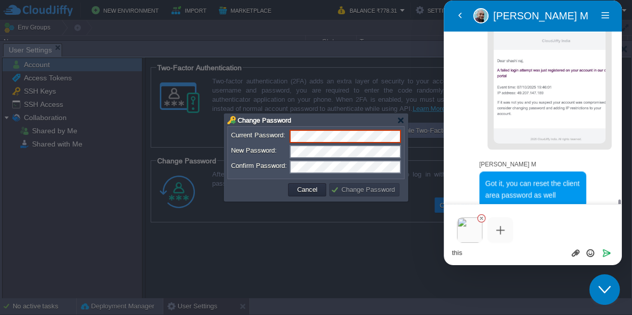
scroll to position [1247, 0]
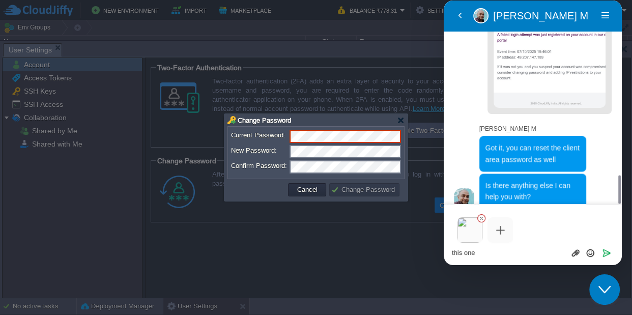
type textarea "this one?"
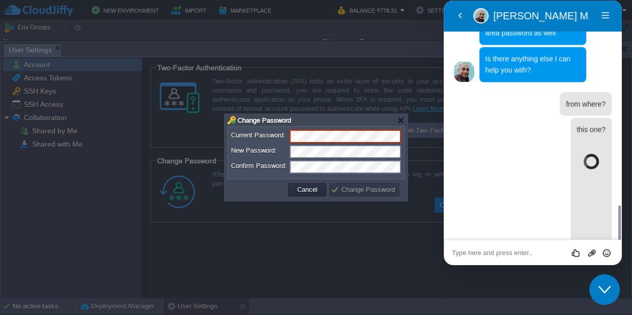
scroll to position [1373, 0]
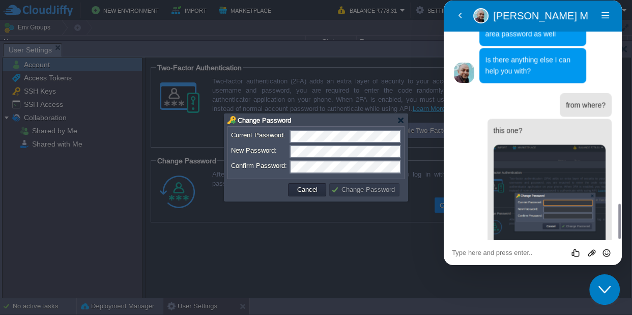
click at [354, 158] on form "Current Password: New Password: Confirm Password:" at bounding box center [316, 153] width 170 height 46
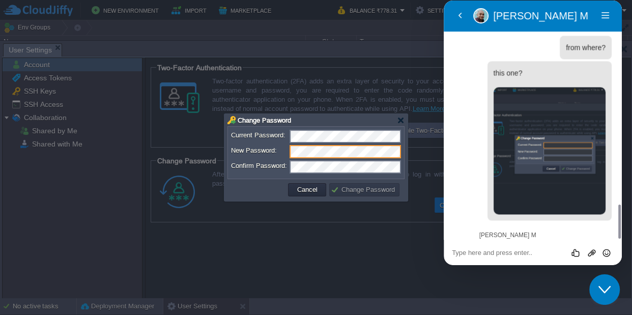
click at [503, 250] on link "https://portal.cloudjiffy.com/clientarea/" at bounding box center [523, 254] width 75 height 8
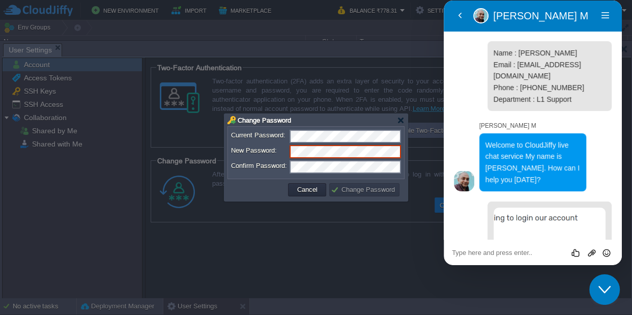
scroll to position [1524, 0]
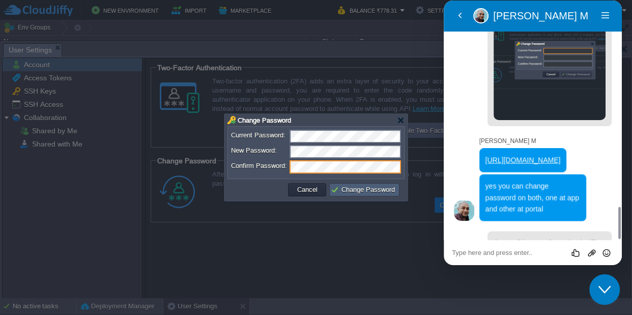
click at [379, 186] on button "Change Password" at bounding box center [364, 189] width 67 height 9
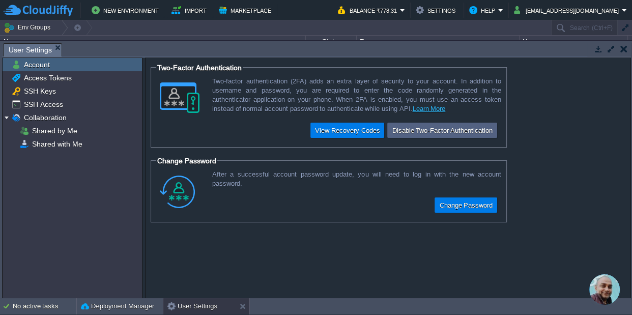
scroll to position [0, 0]
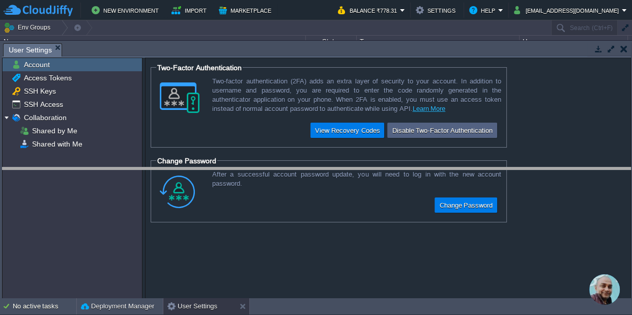
drag, startPoint x: 172, startPoint y: 49, endPoint x: 169, endPoint y: 173, distance: 124.2
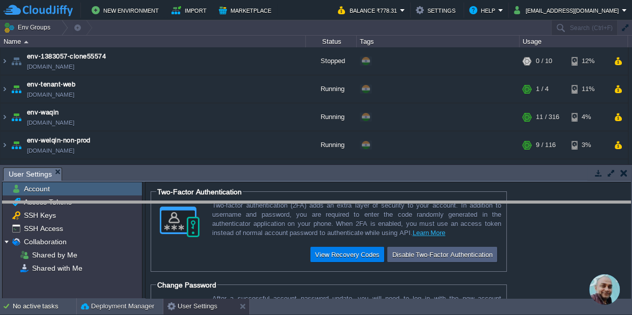
drag, startPoint x: 178, startPoint y: 173, endPoint x: 183, endPoint y: 207, distance: 34.0
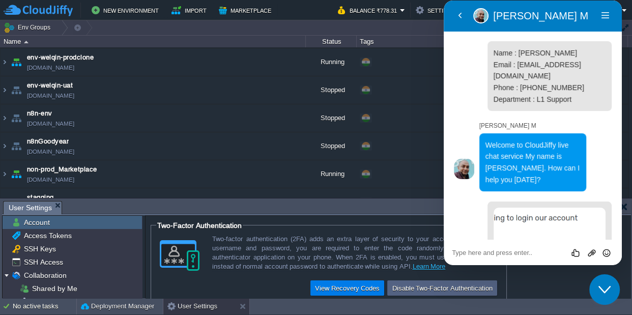
scroll to position [1771, 0]
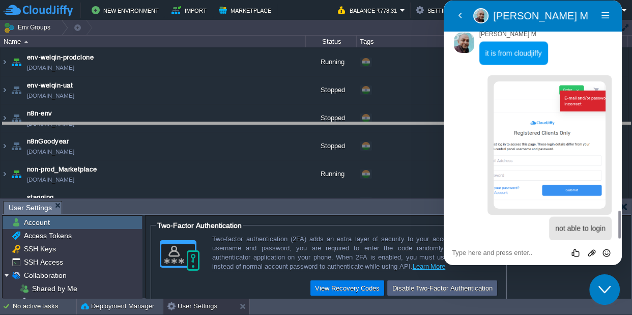
drag, startPoint x: 372, startPoint y: 203, endPoint x: 380, endPoint y: 124, distance: 79.3
click at [380, 124] on body "New Environment Import Marketplace Bonus ₹0.00 Upgrade Account Balance ₹778.31 …" at bounding box center [316, 157] width 632 height 315
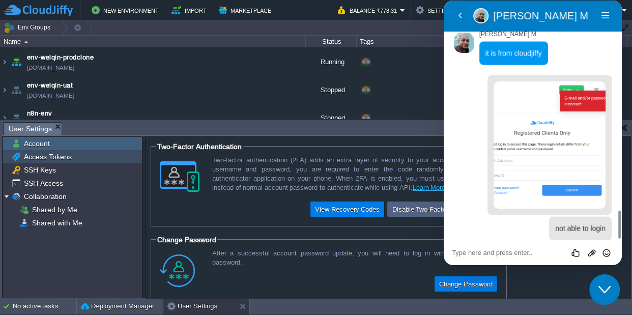
click at [55, 160] on span "Access Tokens" at bounding box center [47, 156] width 51 height 9
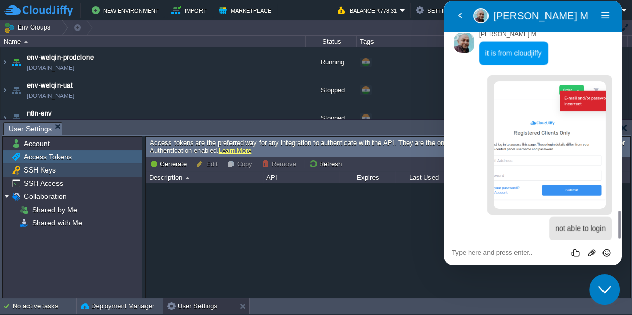
click at [58, 173] on div "SSH Keys" at bounding box center [72, 169] width 139 height 13
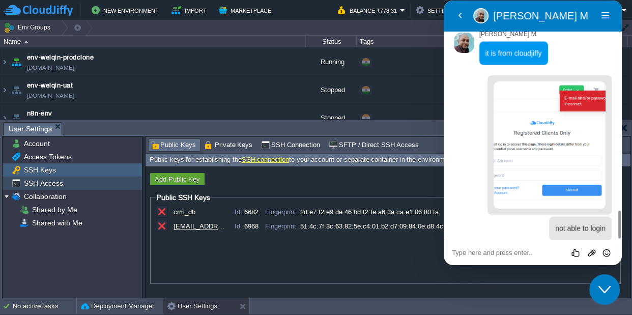
click at [59, 182] on span "SSH Access" at bounding box center [43, 183] width 43 height 9
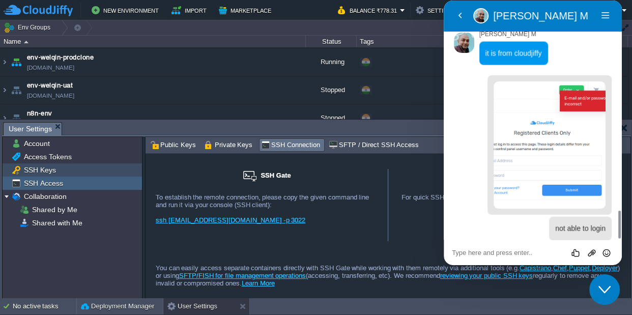
click at [62, 171] on div "SSH Keys" at bounding box center [72, 169] width 139 height 13
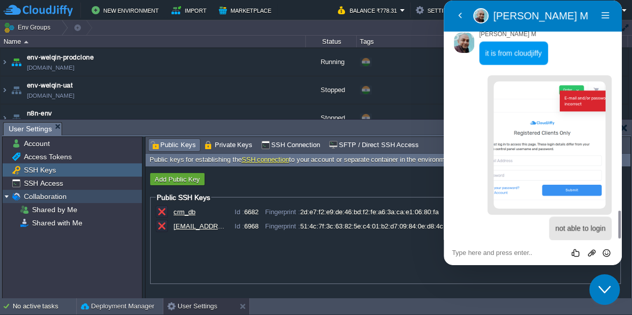
click at [82, 200] on div "Collaboration" at bounding box center [72, 196] width 139 height 13
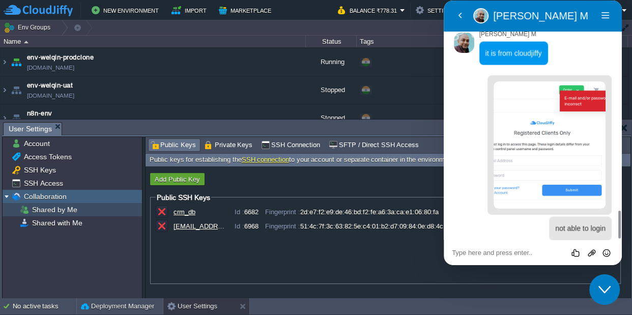
click at [82, 209] on div "Shared by Me" at bounding box center [72, 209] width 139 height 13
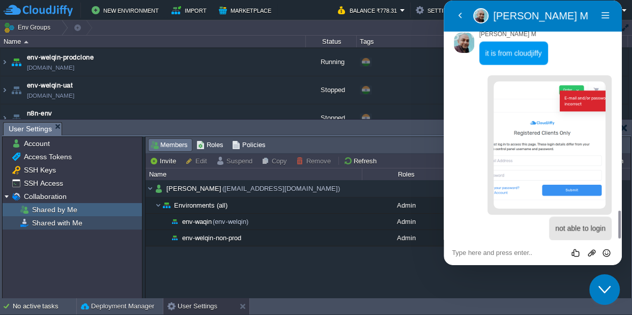
click at [86, 222] on div "Shared with Me" at bounding box center [72, 222] width 139 height 13
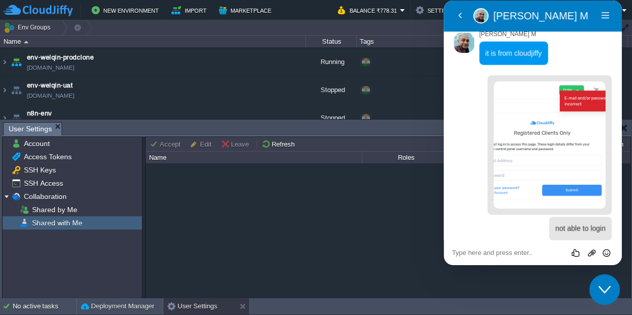
scroll to position [1808, 0]
